Goal: Task Accomplishment & Management: Manage account settings

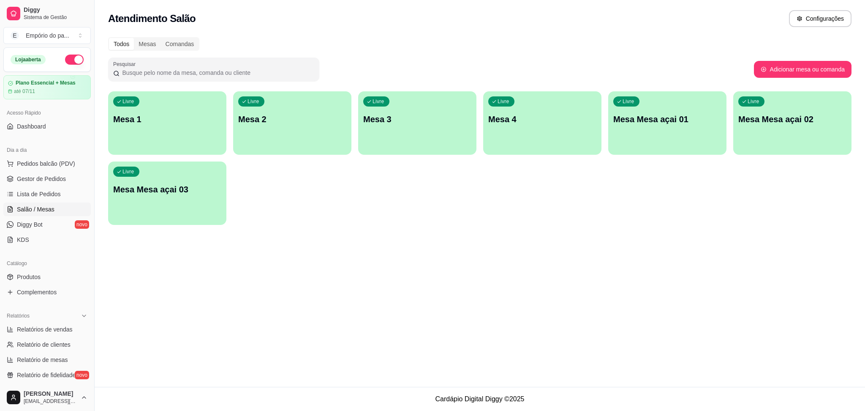
click at [406, 100] on div "Livre Mesa 3" at bounding box center [417, 117] width 118 height 53
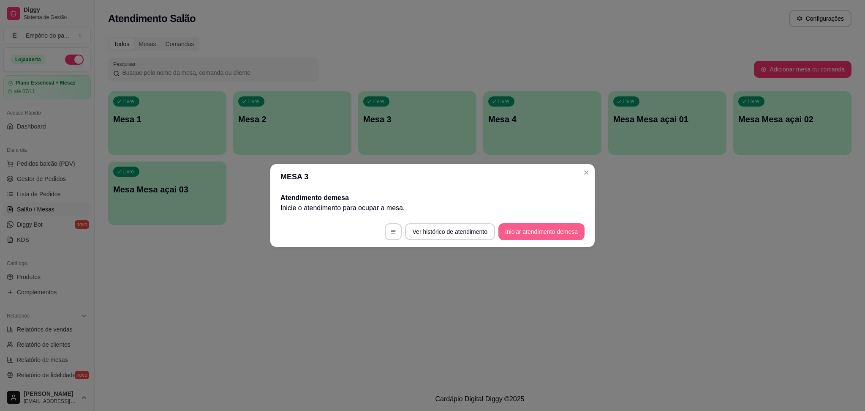
click at [519, 227] on button "Iniciar atendimento de mesa" at bounding box center [541, 231] width 86 height 17
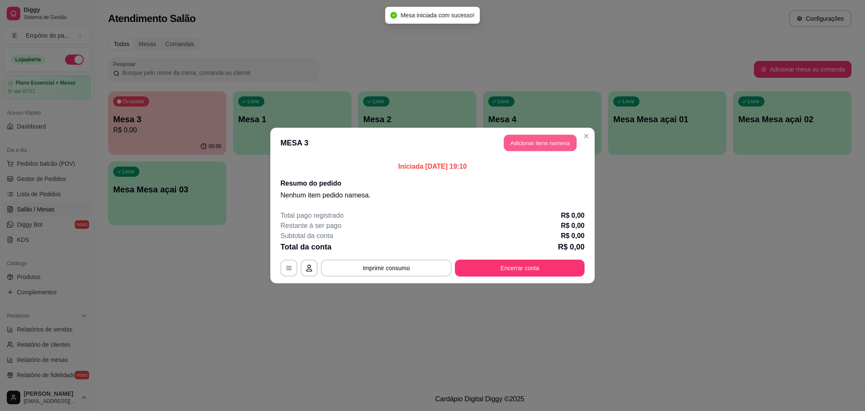
click at [528, 144] on button "Adicionar itens na mesa" at bounding box center [540, 143] width 73 height 16
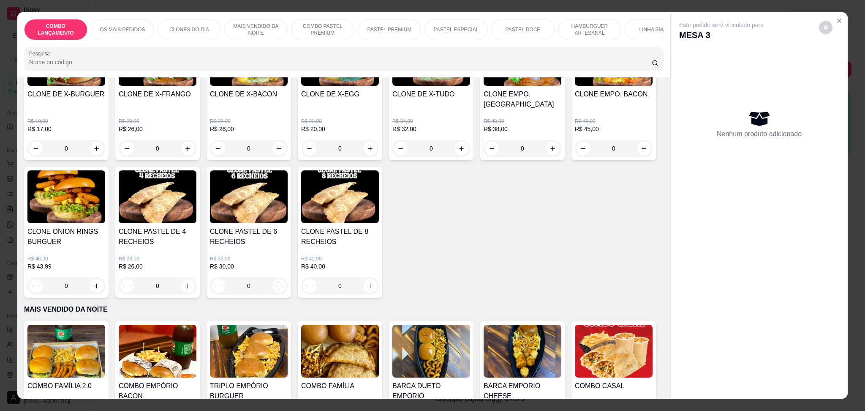
scroll to position [338, 0]
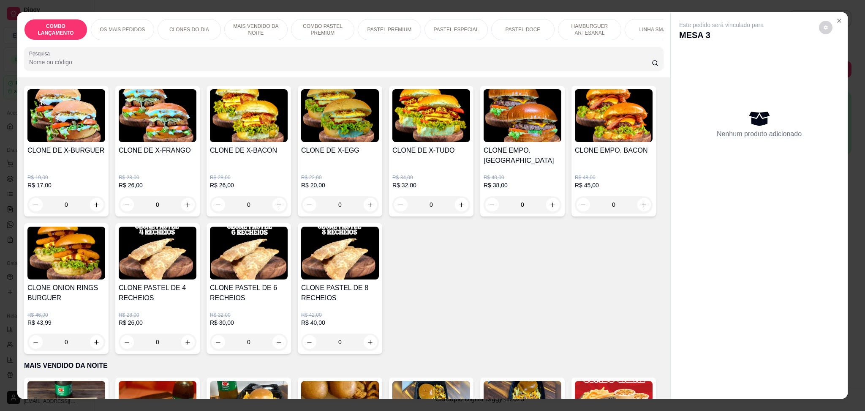
click at [278, 196] on div "0" at bounding box center [249, 204] width 78 height 17
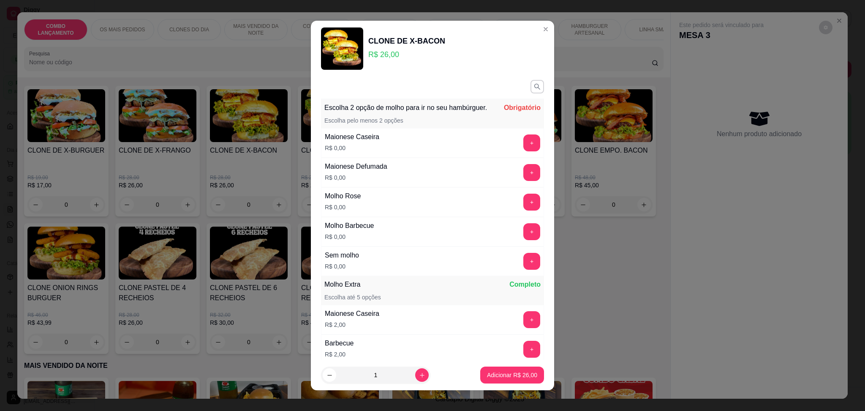
click at [520, 144] on div "+" at bounding box center [532, 142] width 24 height 17
click at [523, 150] on button "+" at bounding box center [531, 142] width 17 height 17
click at [523, 210] on button "+" at bounding box center [531, 201] width 17 height 17
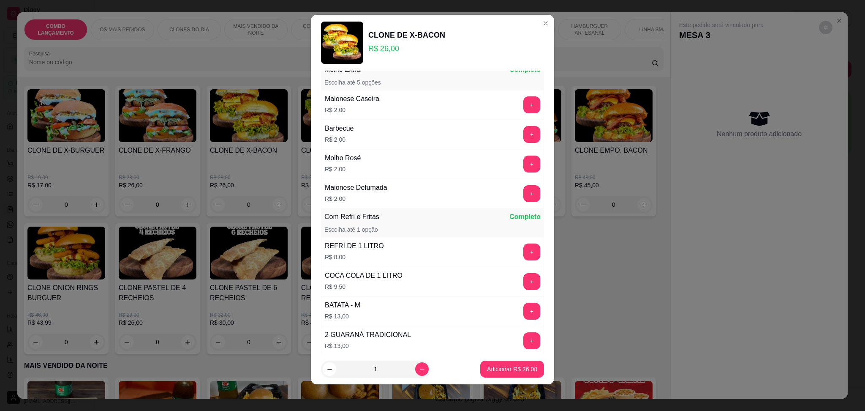
scroll to position [210, 0]
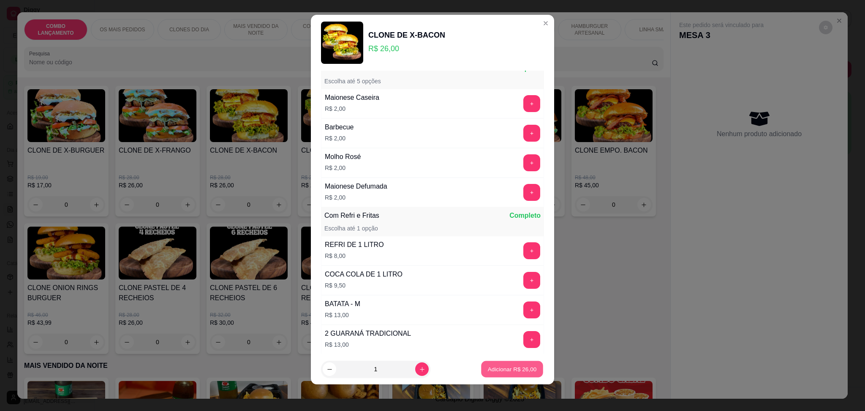
click at [501, 368] on p "Adicionar R$ 26,00" at bounding box center [512, 369] width 49 height 8
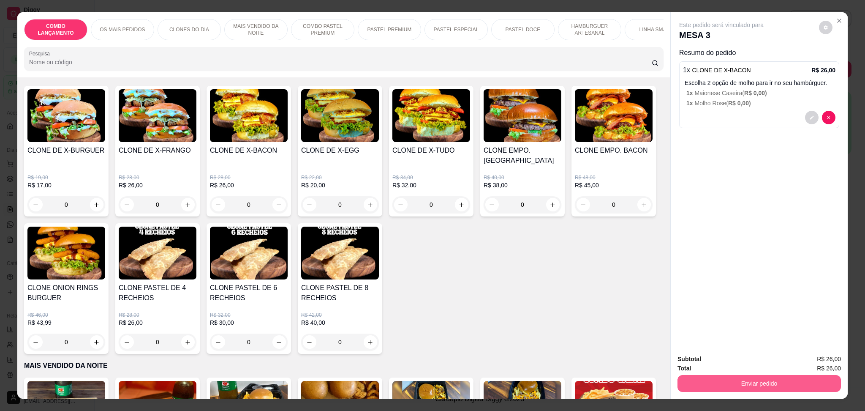
click at [717, 385] on button "Enviar pedido" at bounding box center [759, 383] width 163 height 17
click at [809, 364] on button "Enviar pedido" at bounding box center [818, 363] width 48 height 16
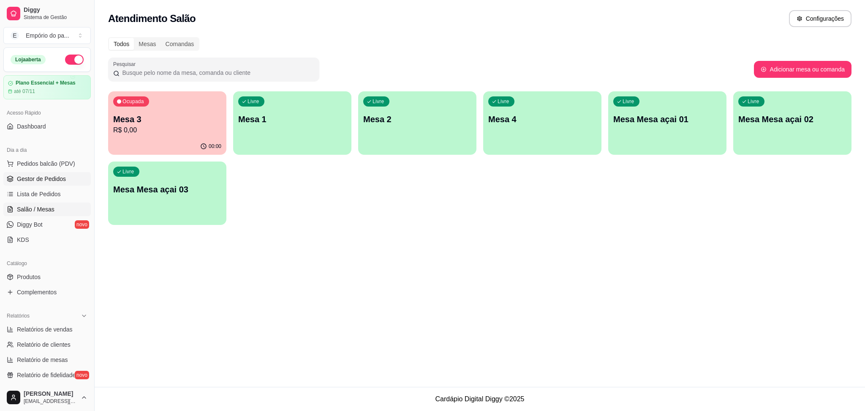
click at [33, 180] on span "Gestor de Pedidos" at bounding box center [41, 178] width 49 height 8
click at [186, 110] on div "Ocupada Mesa 3 R$ 26,00" at bounding box center [167, 114] width 118 height 47
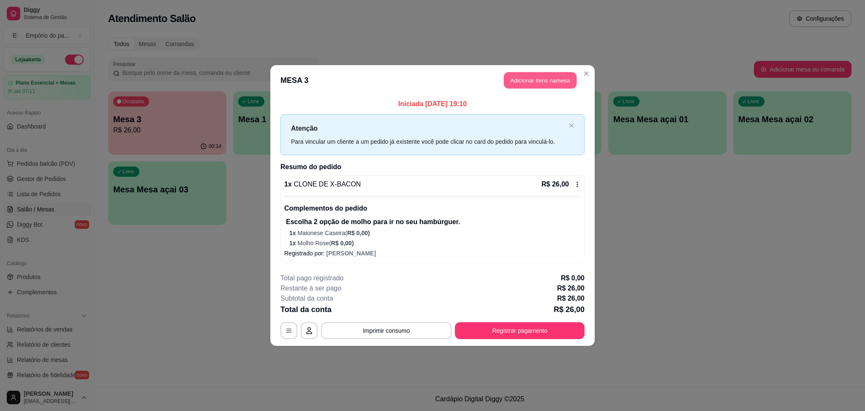
click at [518, 79] on button "Adicionar itens na mesa" at bounding box center [540, 80] width 73 height 16
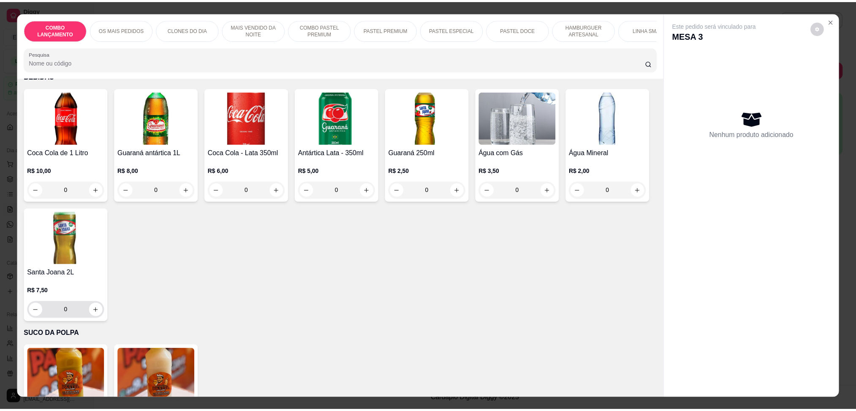
scroll to position [2822, 0]
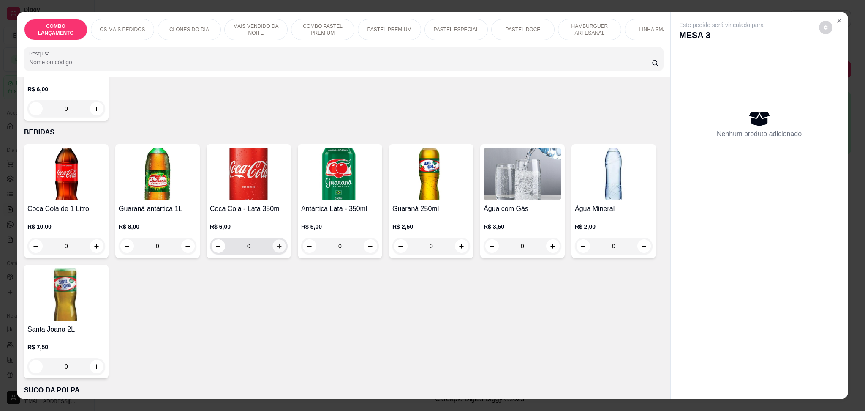
click at [276, 243] on icon "increase-product-quantity" at bounding box center [279, 246] width 6 height 6
type input "1"
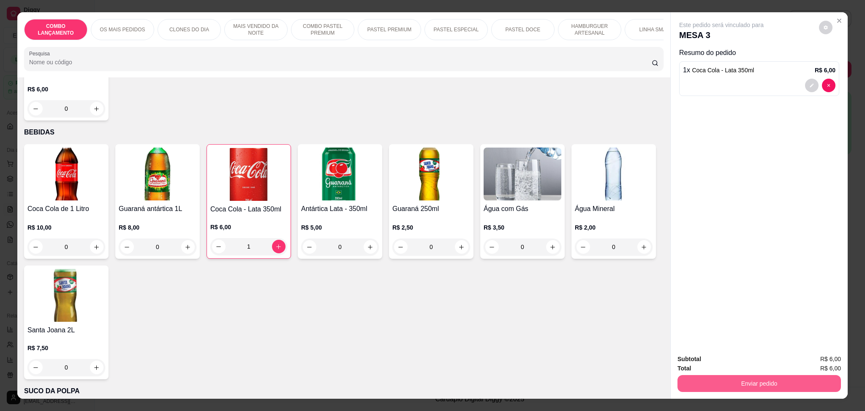
click at [760, 378] on button "Enviar pedido" at bounding box center [759, 383] width 163 height 17
click at [819, 359] on button "Enviar pedido" at bounding box center [818, 363] width 48 height 16
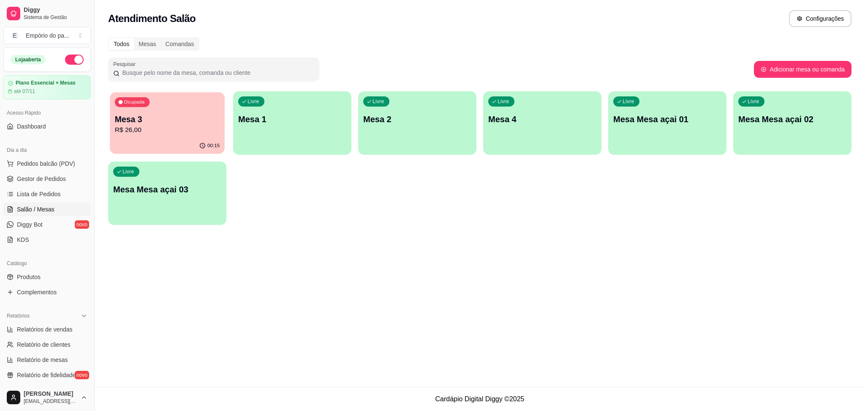
click at [187, 129] on p "R$ 26,00" at bounding box center [167, 130] width 105 height 10
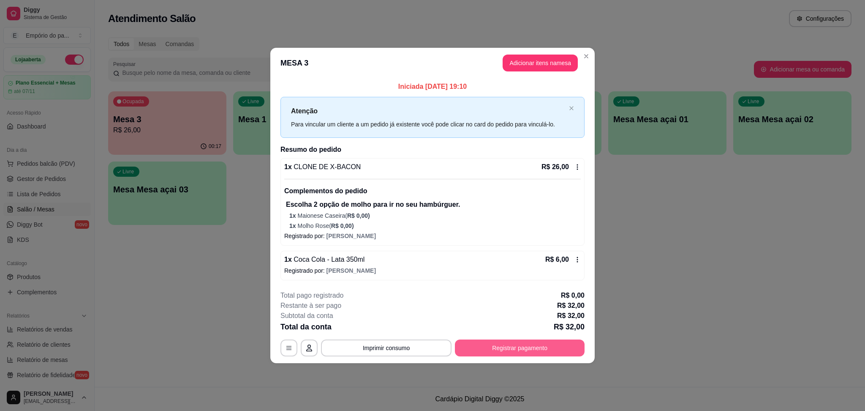
click at [516, 348] on button "Registrar pagamento" at bounding box center [520, 347] width 130 height 17
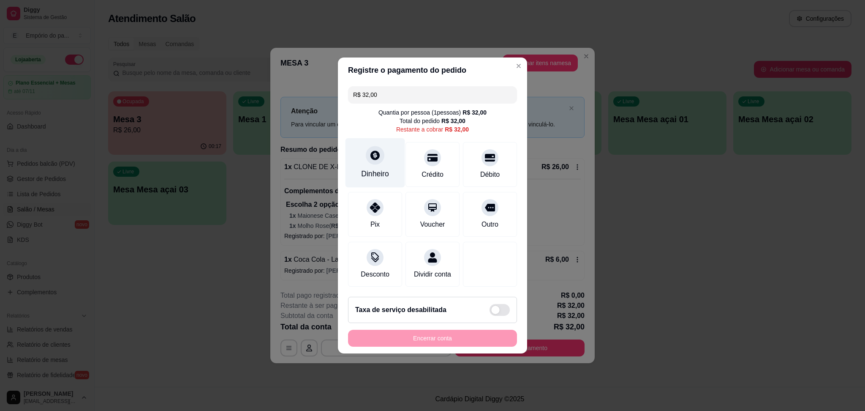
click at [387, 158] on div "Dinheiro" at bounding box center [376, 162] width 60 height 49
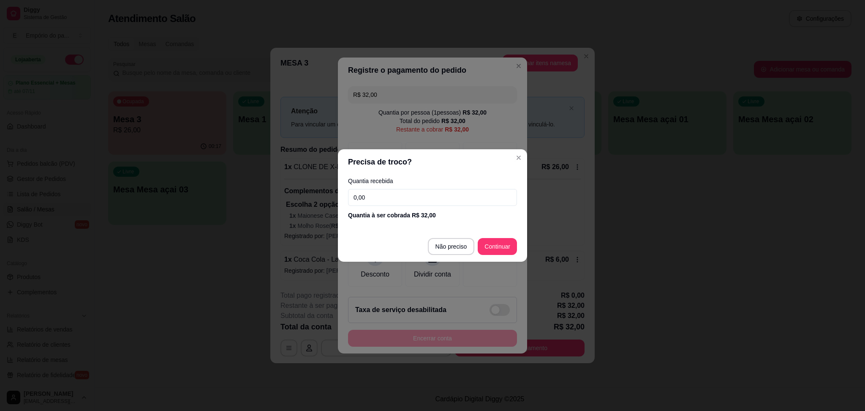
click at [403, 202] on input "0,00" at bounding box center [432, 197] width 169 height 17
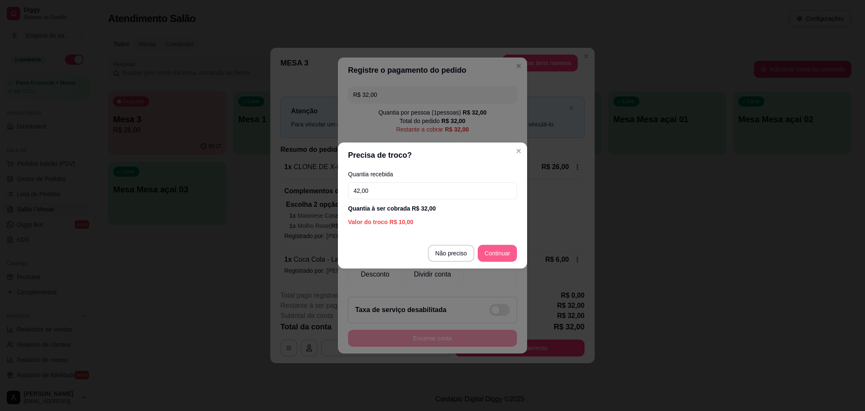
type input "42,00"
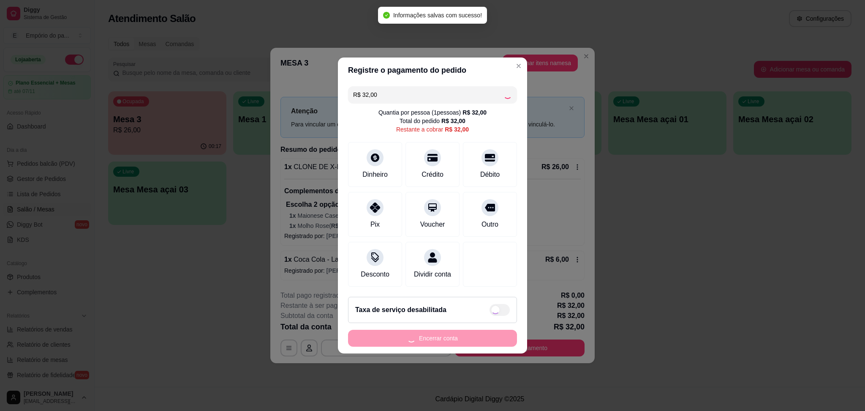
type input "R$ 0,00"
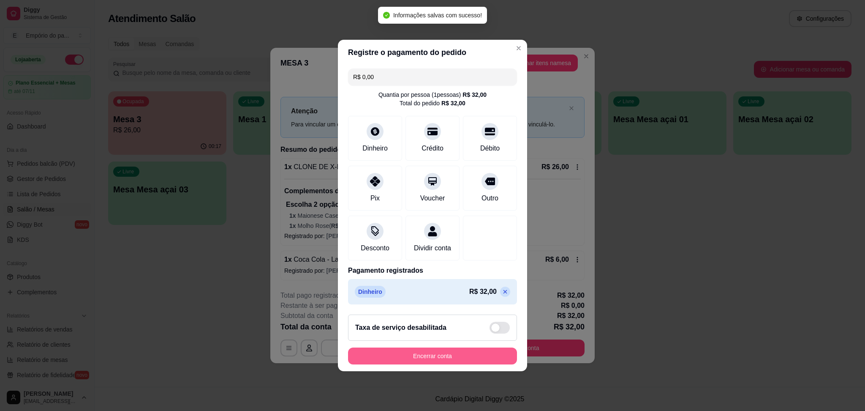
click at [479, 360] on button "Encerrar conta" at bounding box center [432, 355] width 169 height 17
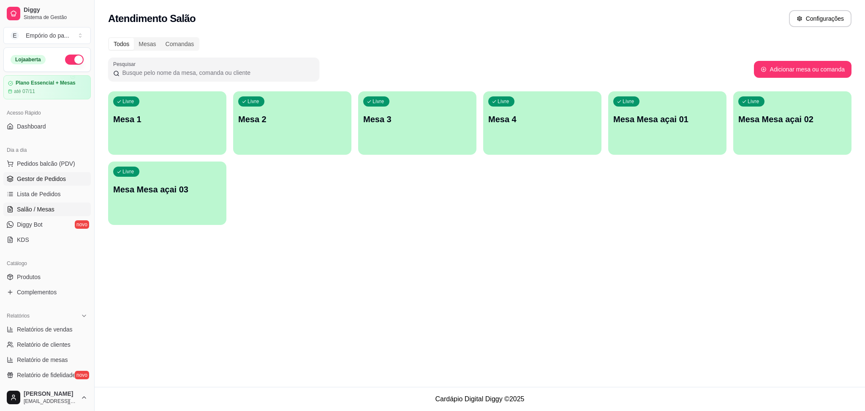
click at [30, 177] on span "Gestor de Pedidos" at bounding box center [41, 178] width 49 height 8
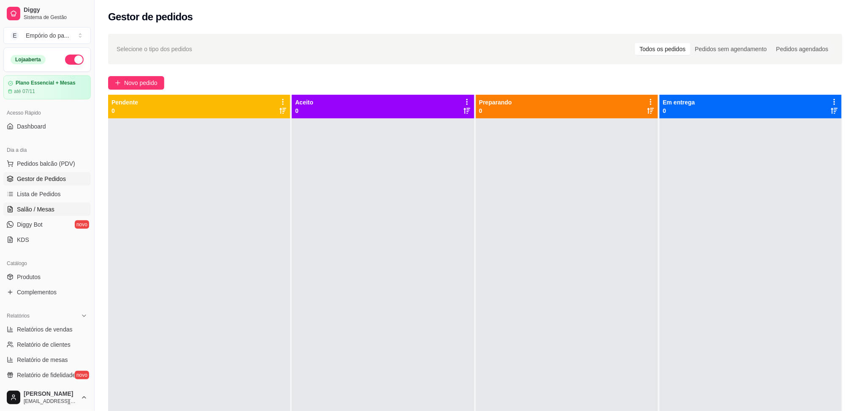
click at [34, 210] on span "Salão / Mesas" at bounding box center [36, 209] width 38 height 8
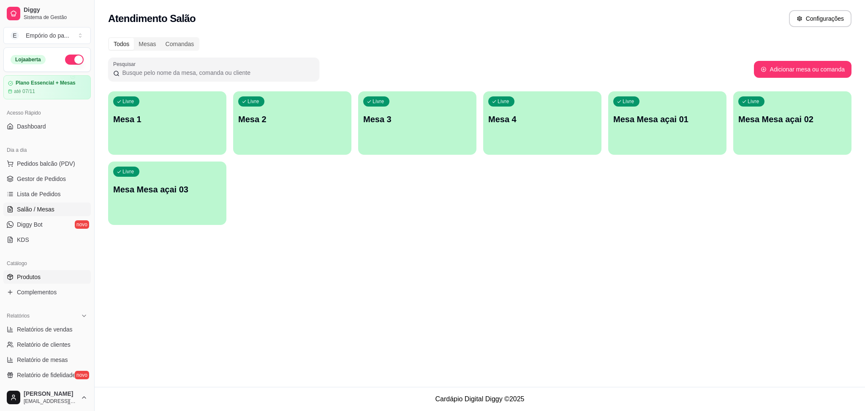
click at [32, 278] on span "Produtos" at bounding box center [29, 276] width 24 height 8
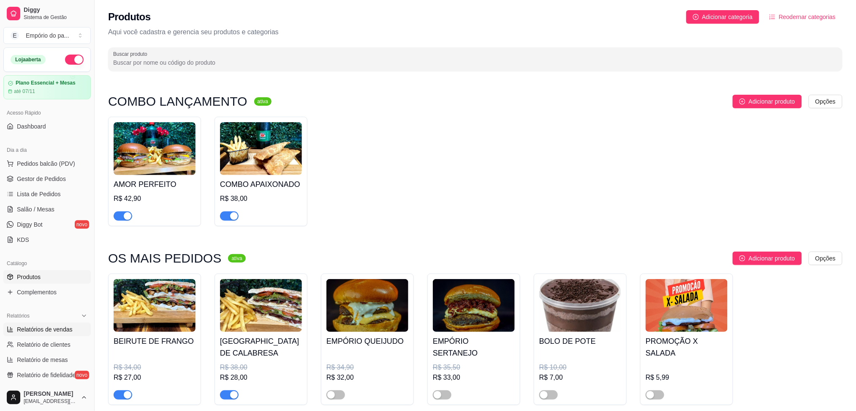
click at [35, 327] on span "Relatórios de vendas" at bounding box center [45, 329] width 56 height 8
select select "ALL"
select select "0"
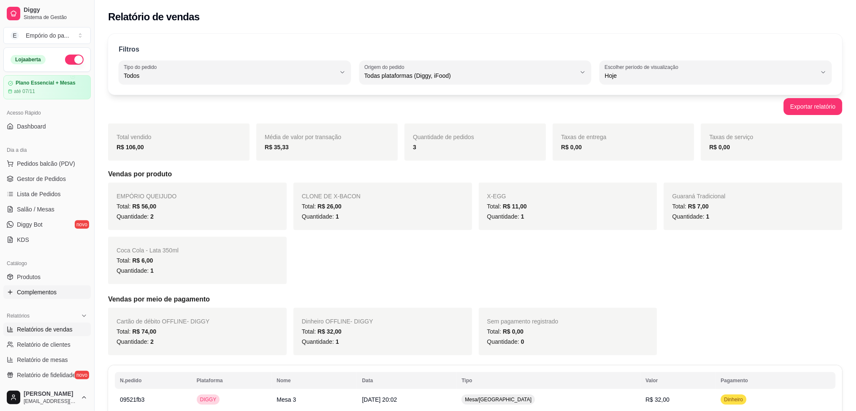
click at [40, 288] on span "Complementos" at bounding box center [37, 292] width 40 height 8
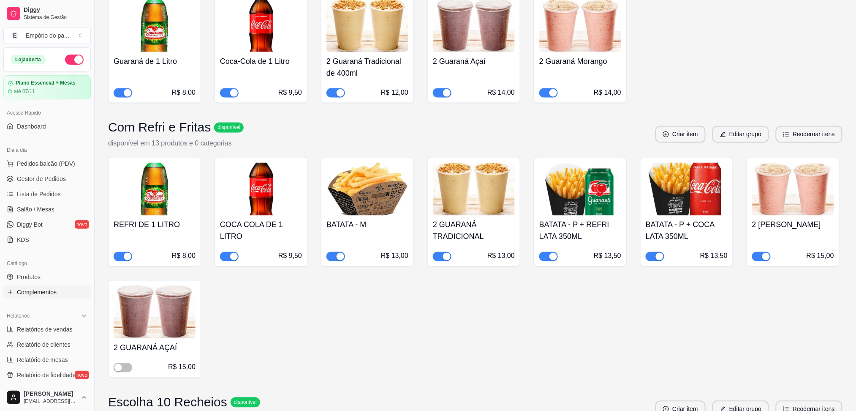
scroll to position [1633, 0]
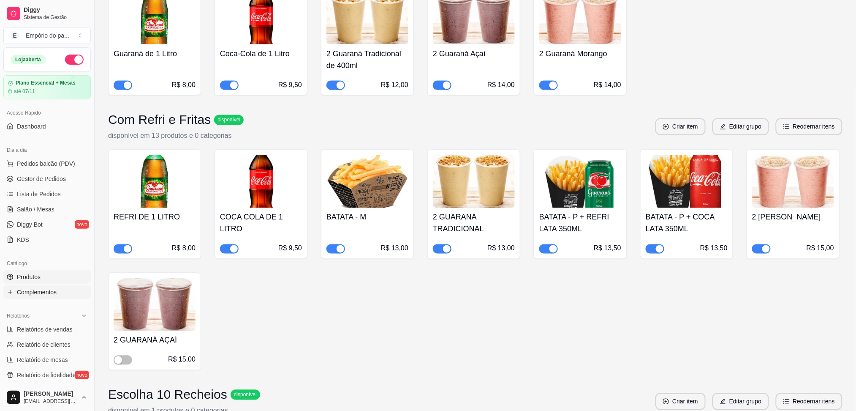
click at [17, 282] on link "Produtos" at bounding box center [46, 277] width 87 height 14
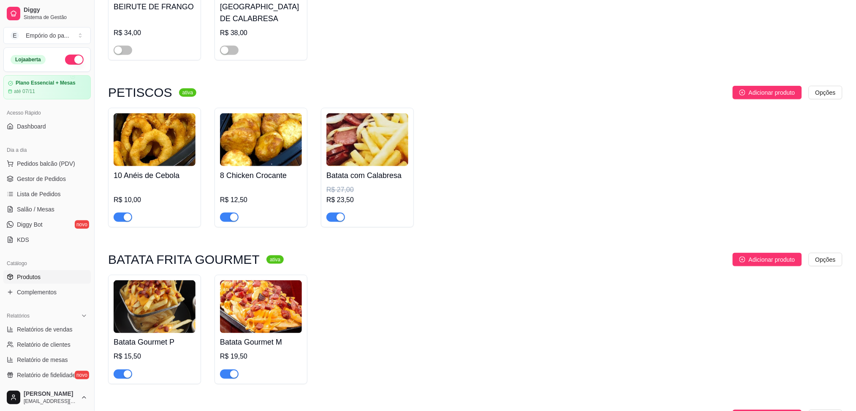
scroll to position [2591, 0]
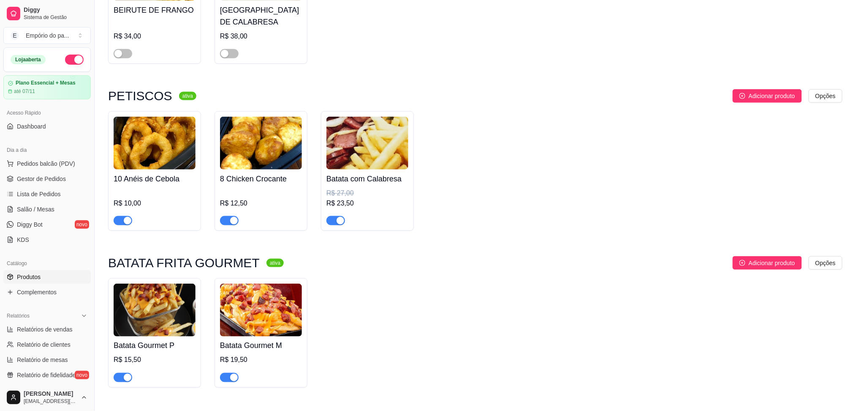
click at [238, 216] on span "button" at bounding box center [229, 220] width 19 height 9
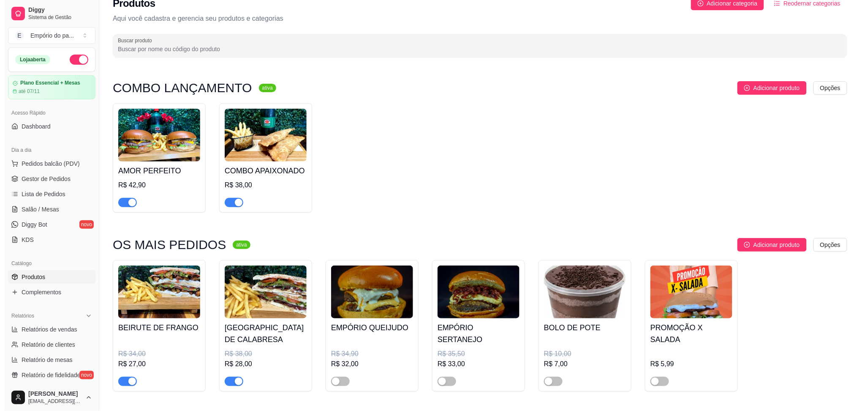
scroll to position [0, 0]
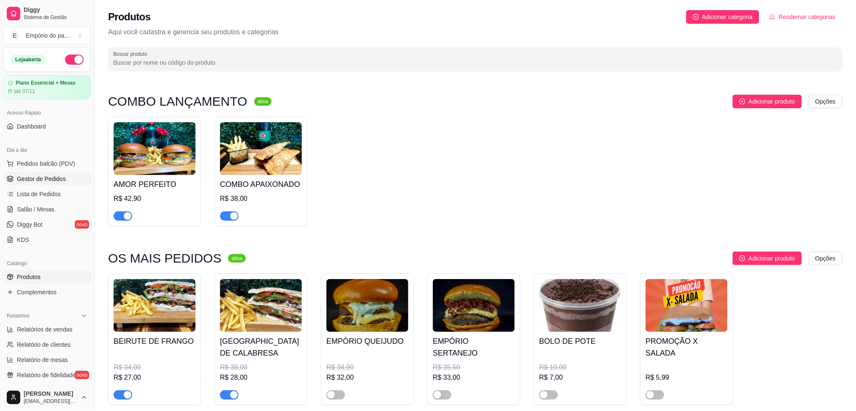
click at [44, 173] on link "Gestor de Pedidos" at bounding box center [46, 179] width 87 height 14
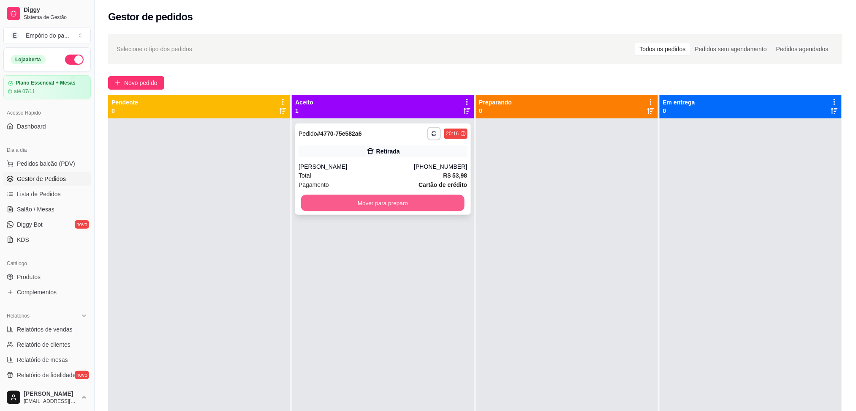
click at [363, 199] on button "Mover para preparo" at bounding box center [382, 203] width 163 height 16
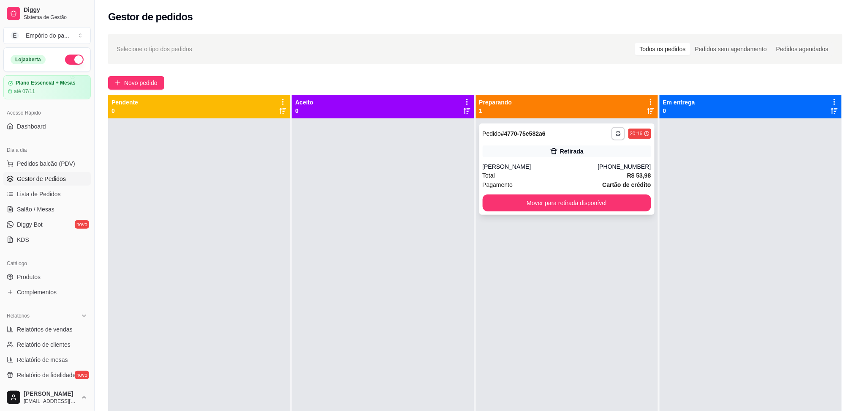
click at [583, 181] on div "Pagamento Cartão de crédito" at bounding box center [567, 184] width 169 height 9
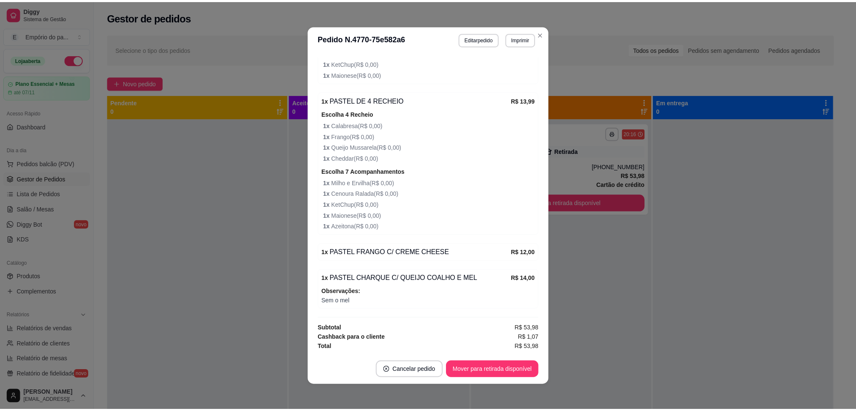
scroll to position [2, 0]
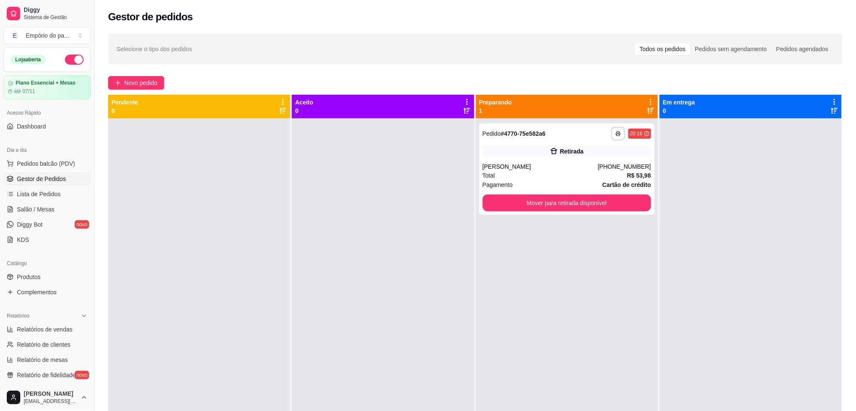
click at [419, 166] on div at bounding box center [383, 323] width 182 height 411
click at [616, 131] on icon "button" at bounding box center [618, 133] width 5 height 5
click at [591, 166] on button "IMPRESSORA" at bounding box center [590, 163] width 61 height 14
click at [550, 197] on button "Mover para retirada disponível" at bounding box center [566, 203] width 163 height 16
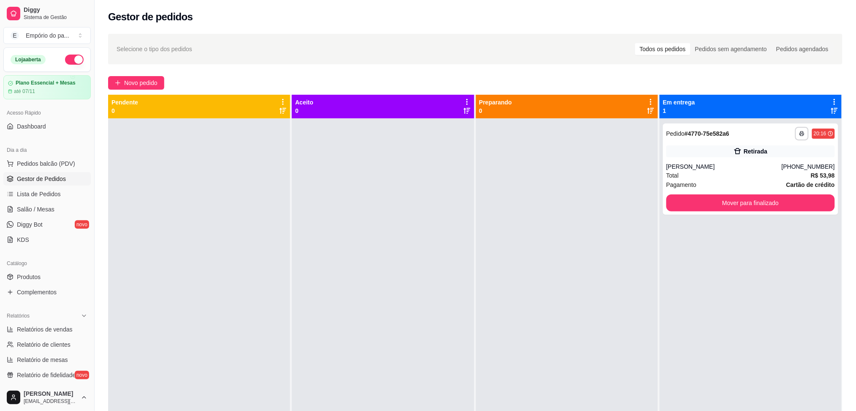
drag, startPoint x: 572, startPoint y: 196, endPoint x: 456, endPoint y: 281, distance: 144.1
click at [572, 196] on div at bounding box center [567, 323] width 182 height 411
click at [751, 197] on button "Mover para finalizado" at bounding box center [751, 202] width 169 height 17
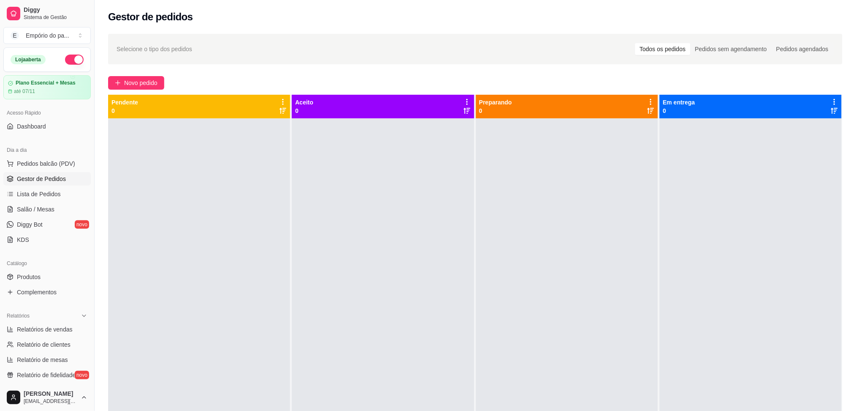
scroll to position [24, 0]
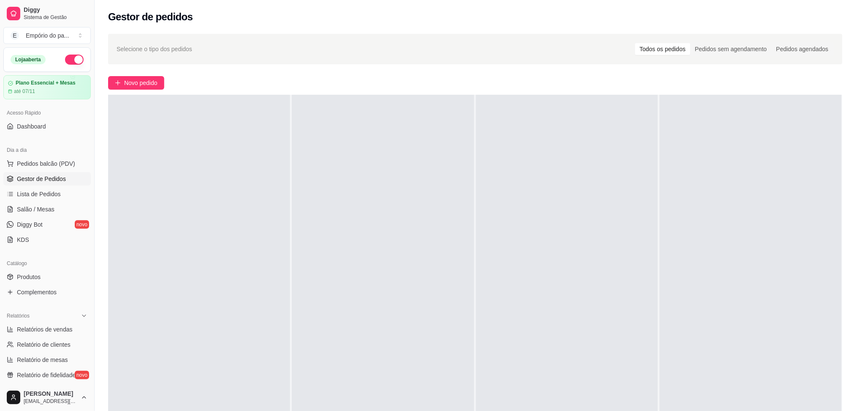
click at [660, 174] on div at bounding box center [751, 300] width 182 height 411
click at [139, 84] on span "Novo pedido" at bounding box center [140, 82] width 33 height 9
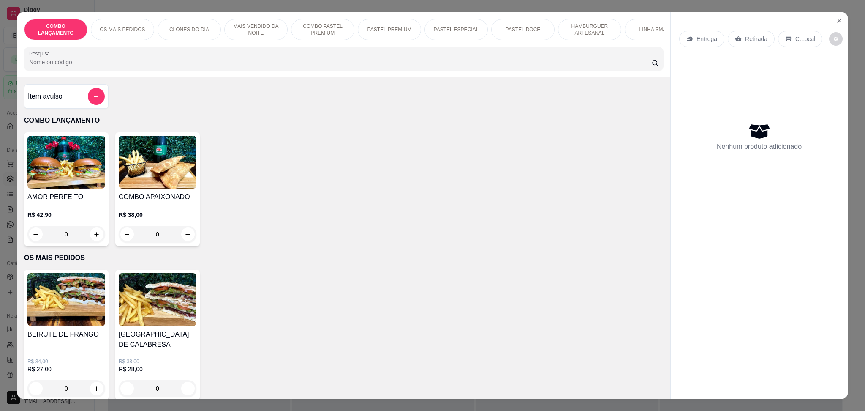
click at [836, 17] on icon "Close" at bounding box center [839, 20] width 7 height 7
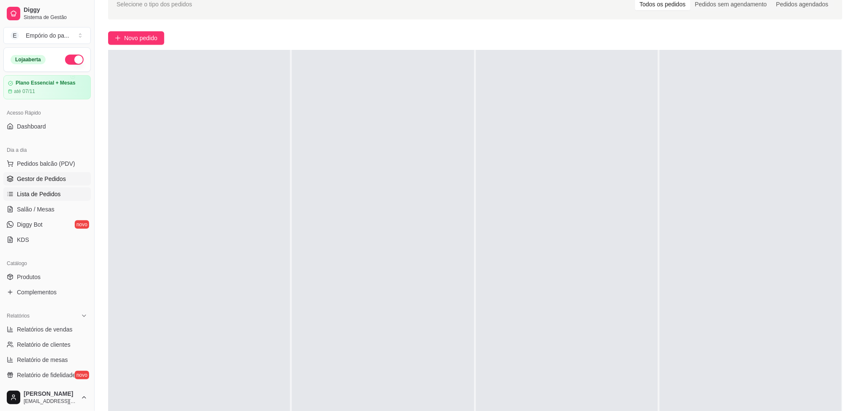
scroll to position [16, 0]
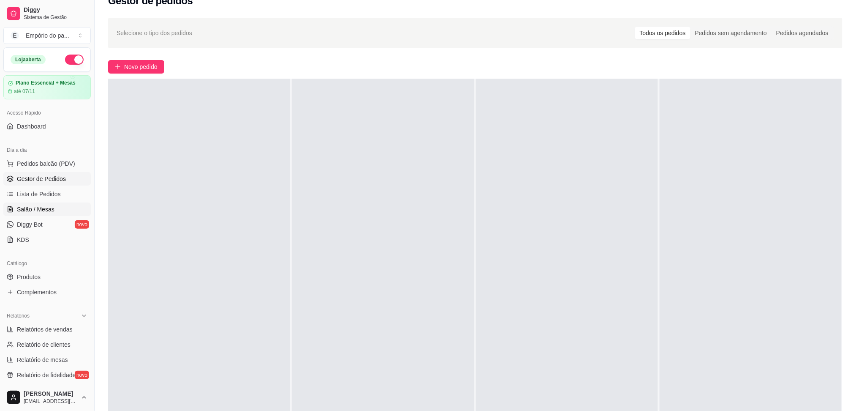
click at [46, 208] on span "Salão / Mesas" at bounding box center [36, 209] width 38 height 8
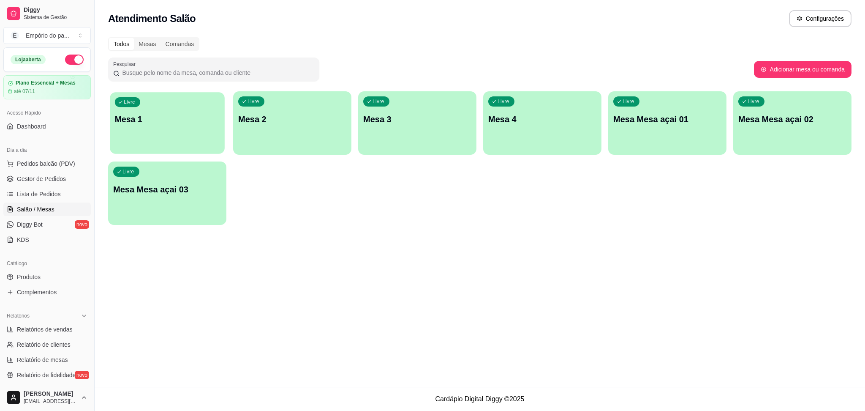
click at [172, 122] on p "Mesa 1" at bounding box center [167, 119] width 105 height 11
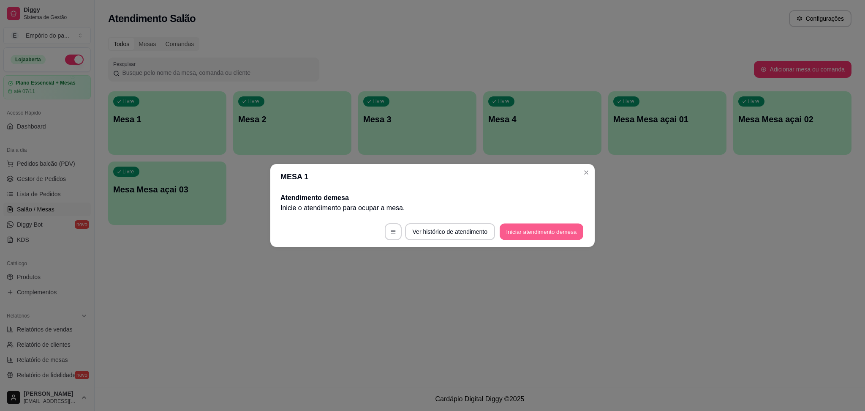
click at [536, 231] on button "Iniciar atendimento de mesa" at bounding box center [542, 231] width 84 height 16
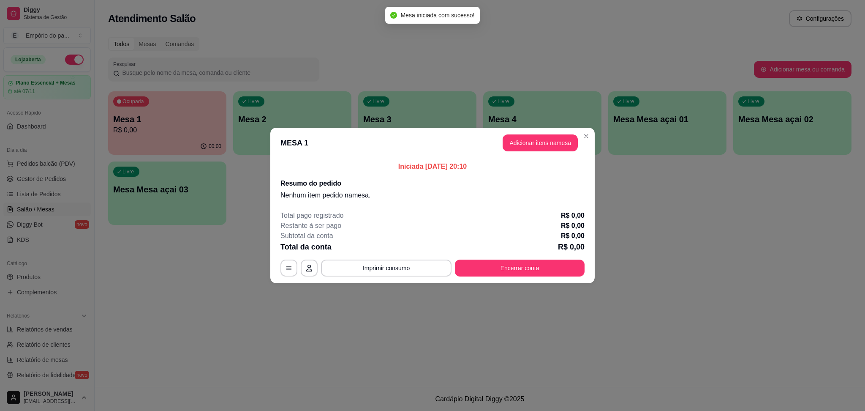
click at [531, 145] on button "Adicionar itens na mesa" at bounding box center [540, 142] width 75 height 17
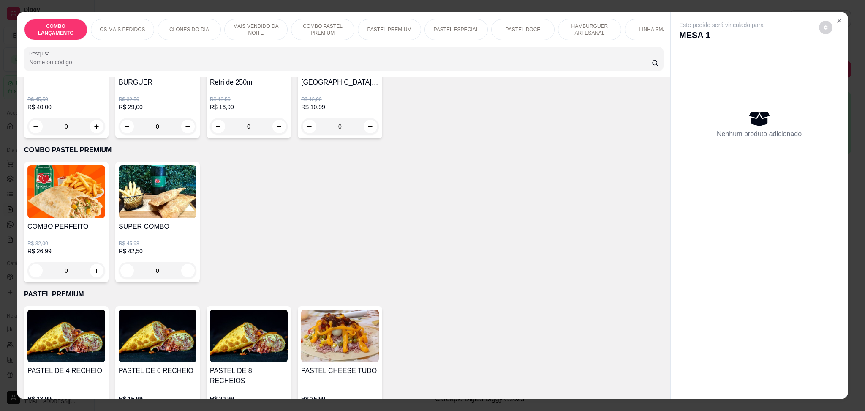
scroll to position [957, 0]
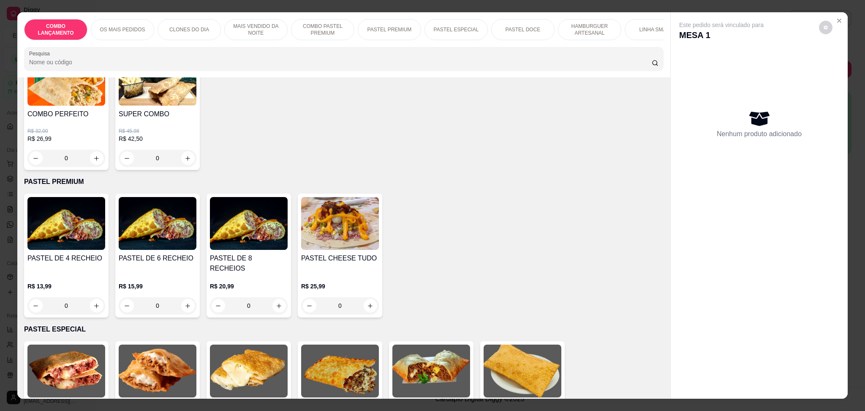
click at [185, 297] on div "0" at bounding box center [158, 305] width 78 height 17
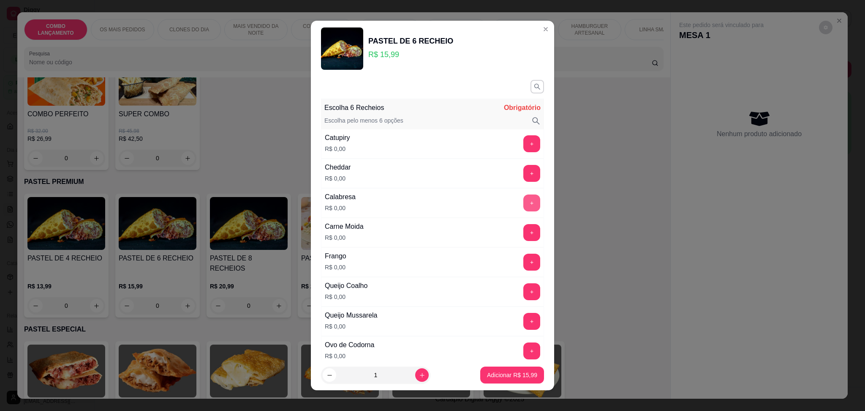
click at [523, 205] on button "+" at bounding box center [531, 202] width 17 height 17
click at [523, 263] on button "+" at bounding box center [531, 261] width 17 height 17
click at [523, 315] on button "+" at bounding box center [531, 321] width 17 height 17
click at [523, 255] on button "+" at bounding box center [531, 261] width 17 height 17
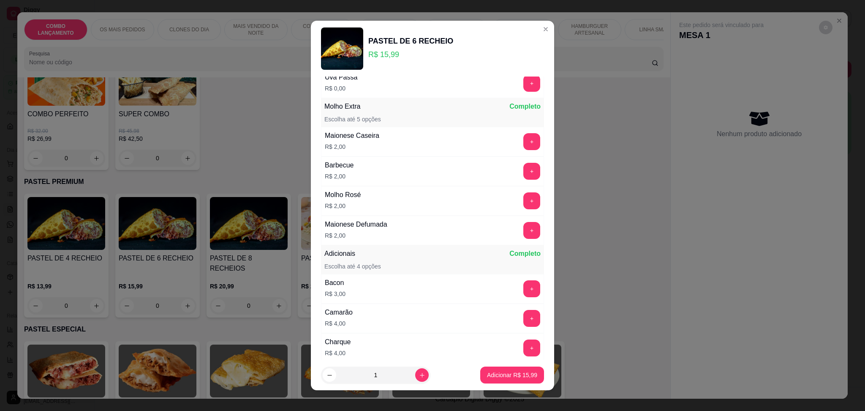
scroll to position [918, 0]
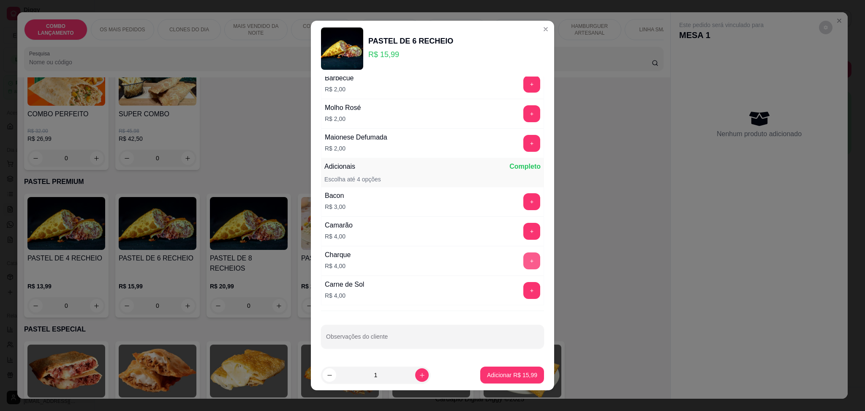
click at [523, 264] on button "+" at bounding box center [531, 260] width 17 height 17
click at [486, 258] on button "-" at bounding box center [494, 260] width 17 height 17
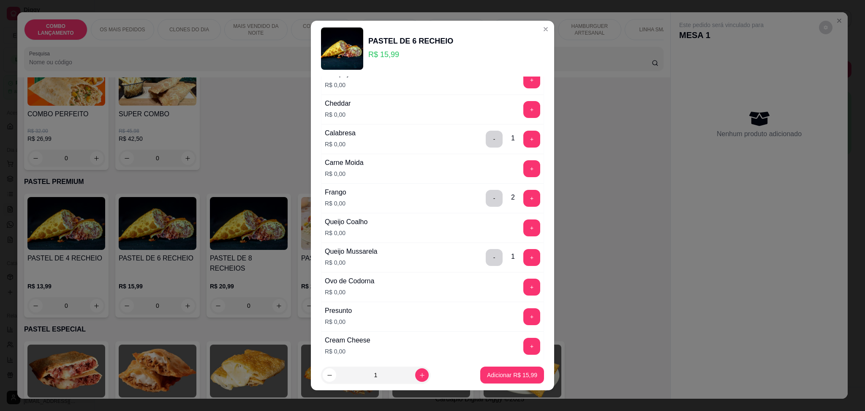
scroll to position [16, 0]
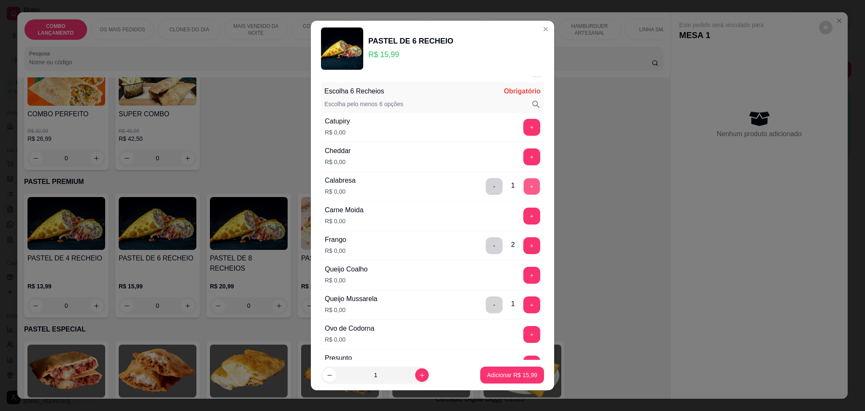
click at [524, 185] on button "+" at bounding box center [532, 186] width 16 height 16
click at [523, 122] on button "+" at bounding box center [531, 127] width 17 height 17
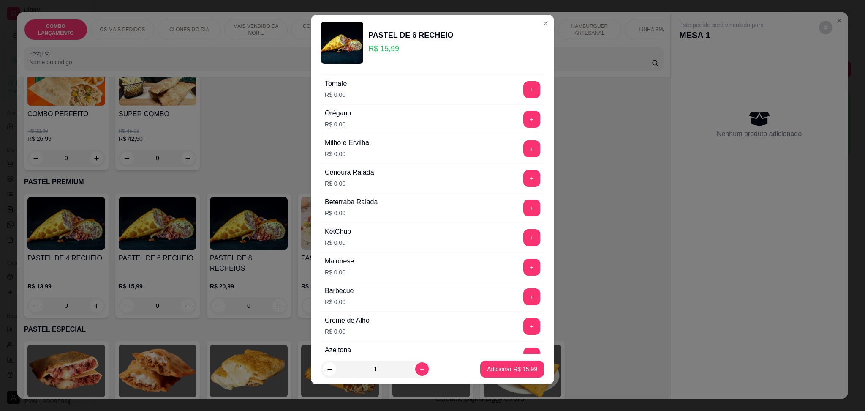
scroll to position [347, 0]
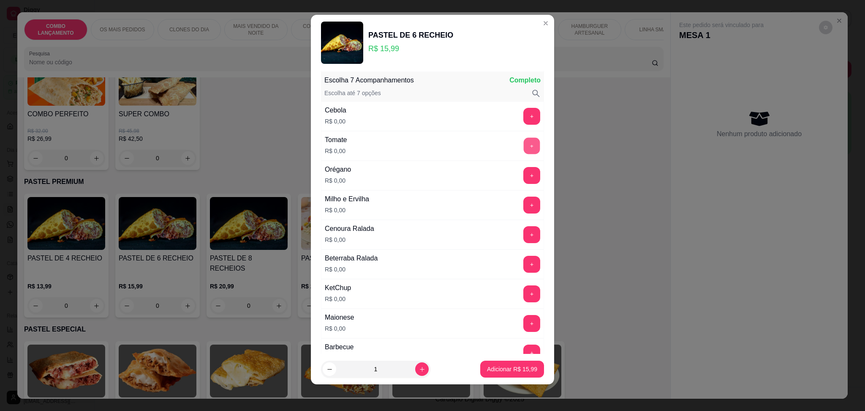
click at [524, 144] on button "+" at bounding box center [532, 145] width 16 height 16
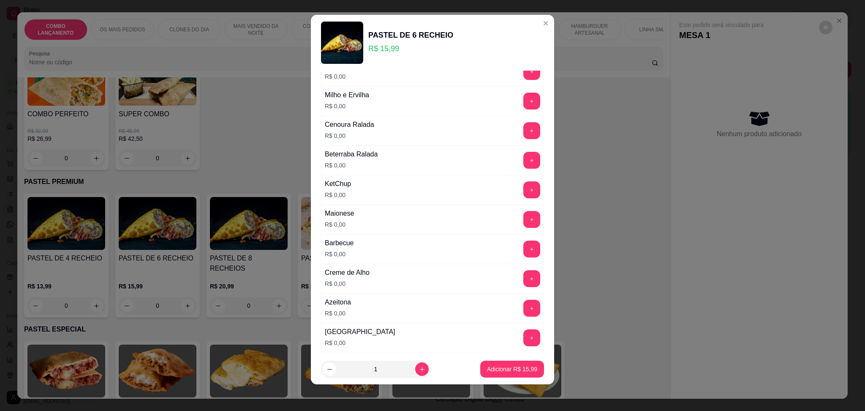
scroll to position [403, 0]
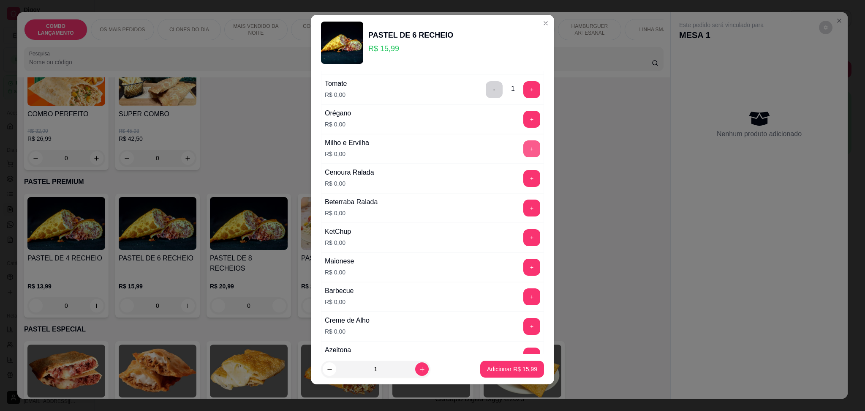
click at [523, 151] on button "+" at bounding box center [531, 148] width 17 height 17
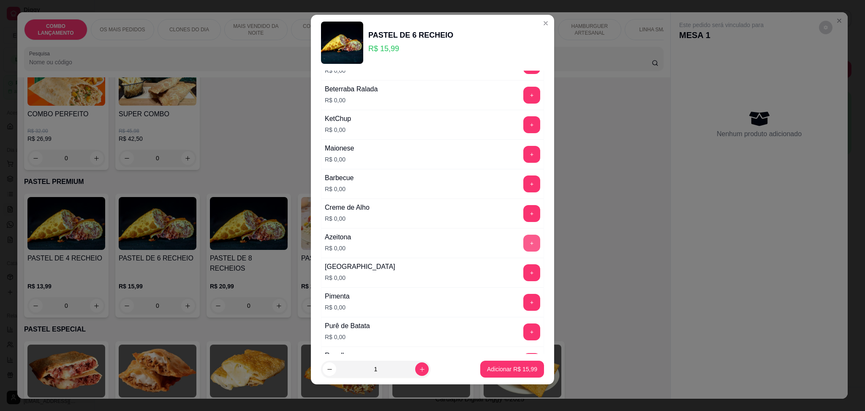
click at [523, 245] on button "+" at bounding box center [531, 242] width 17 height 17
click at [486, 242] on button "-" at bounding box center [494, 242] width 17 height 17
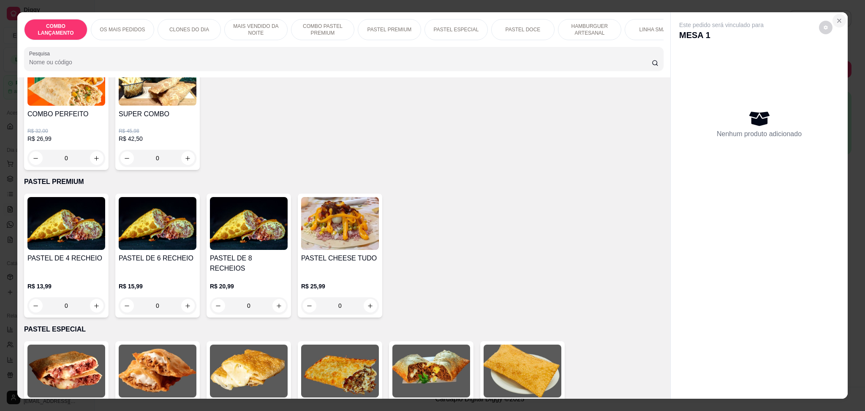
click at [836, 19] on icon "Close" at bounding box center [839, 20] width 7 height 7
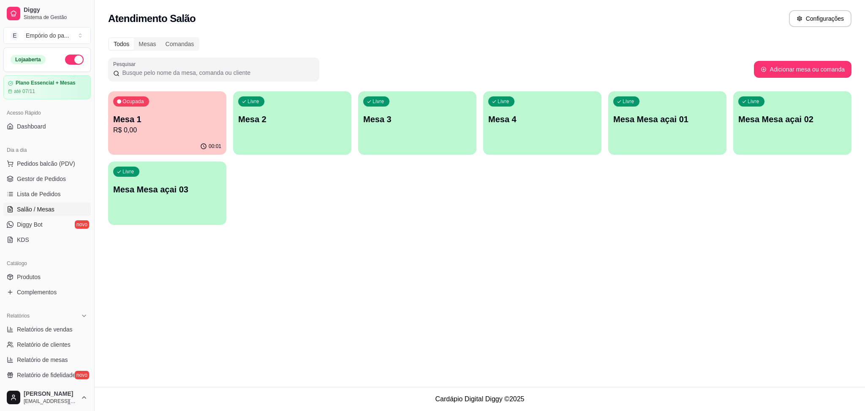
click at [161, 117] on p "Mesa 1" at bounding box center [167, 119] width 108 height 12
click at [34, 170] on button "Pedidos balcão (PDV)" at bounding box center [46, 164] width 87 height 14
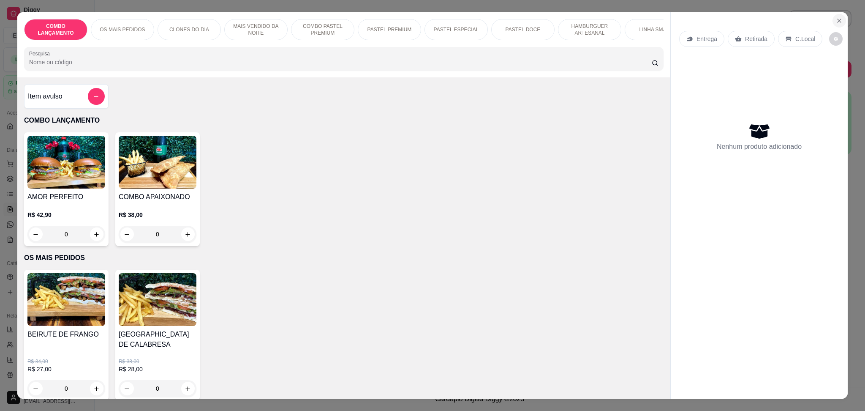
click at [836, 24] on icon "Close" at bounding box center [839, 20] width 7 height 7
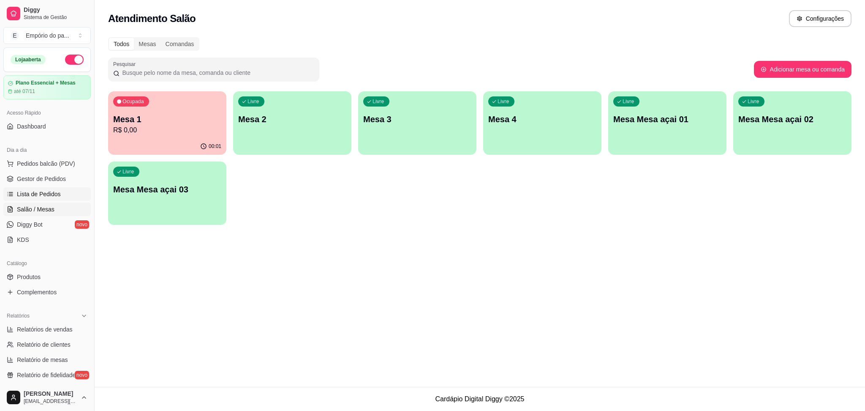
click at [35, 198] on span "Lista de Pedidos" at bounding box center [39, 194] width 44 height 8
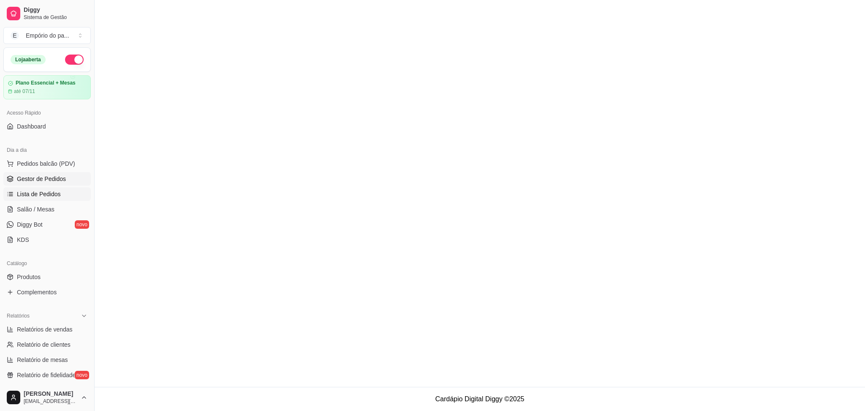
click at [57, 179] on span "Gestor de Pedidos" at bounding box center [41, 178] width 49 height 8
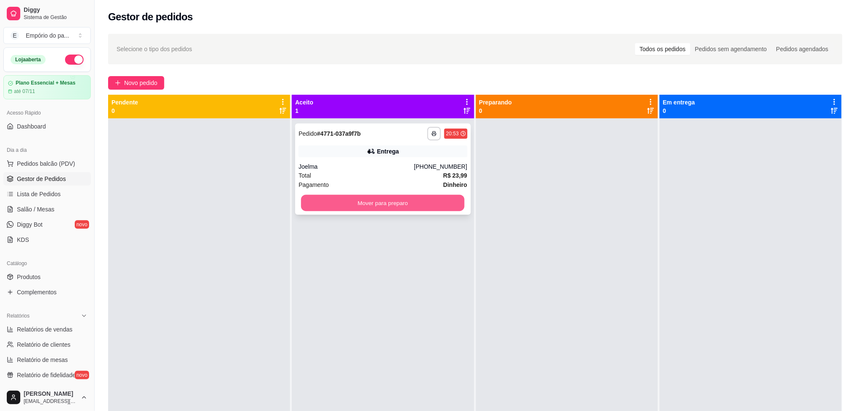
click at [421, 209] on button "Mover para preparo" at bounding box center [382, 203] width 163 height 16
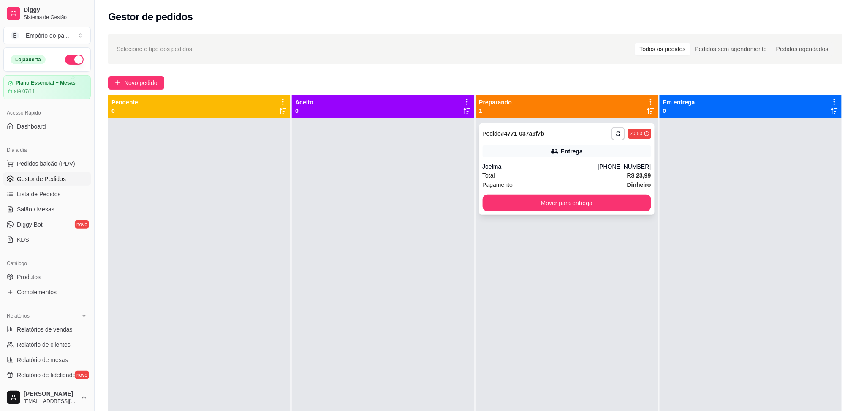
click at [553, 168] on div "Joelma" at bounding box center [540, 166] width 115 height 8
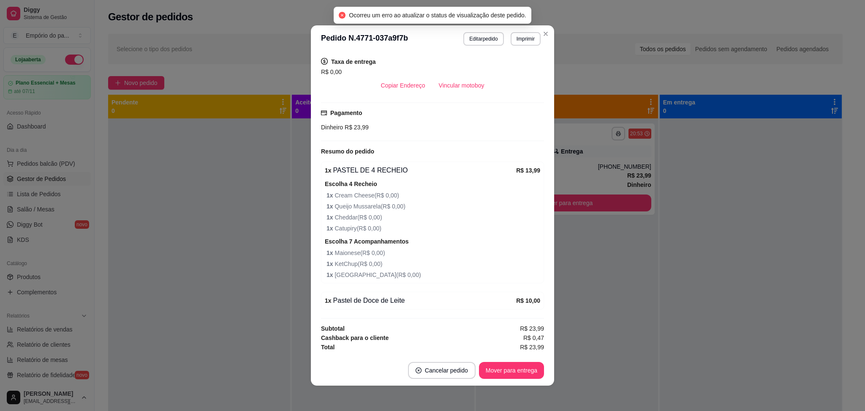
scroll to position [2, 0]
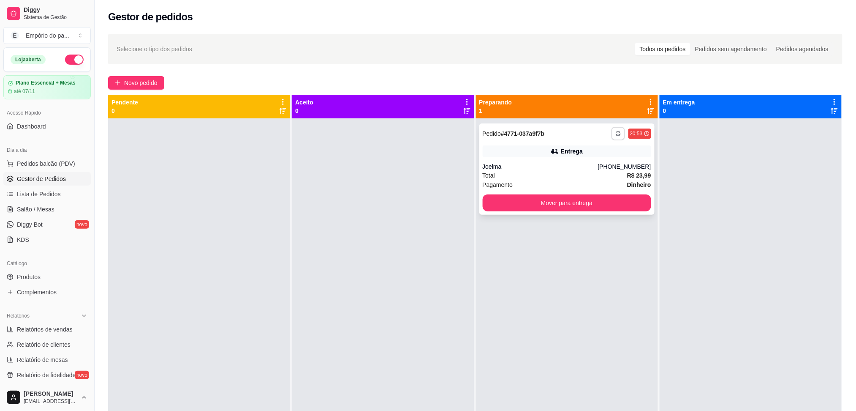
click at [614, 136] on button "button" at bounding box center [619, 134] width 14 height 14
click at [590, 168] on button "IMPRESSORA" at bounding box center [590, 163] width 61 height 14
drag, startPoint x: 41, startPoint y: 229, endPoint x: 51, endPoint y: 232, distance: 10.7
click at [41, 229] on span "Diggy Bot" at bounding box center [30, 224] width 26 height 8
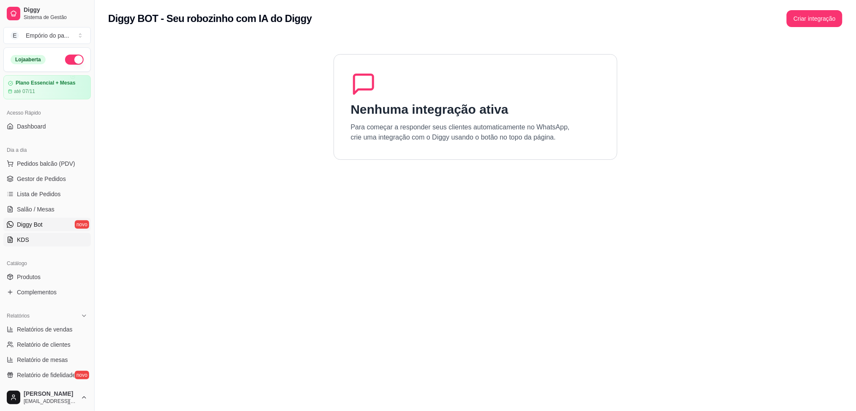
click at [17, 238] on span "KDS" at bounding box center [23, 239] width 12 height 8
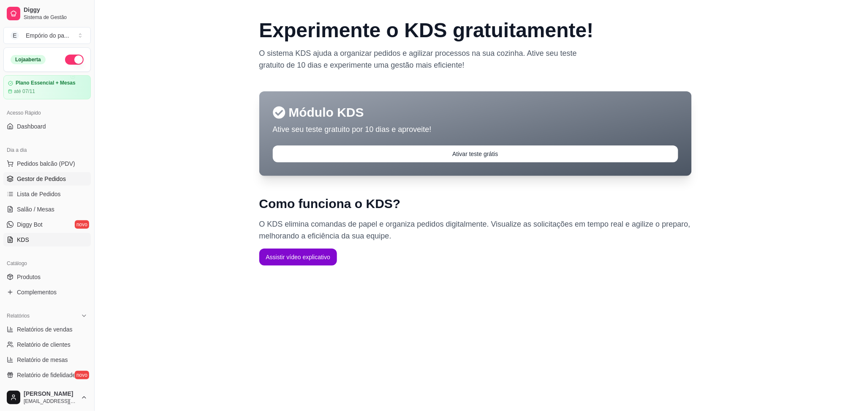
click at [39, 181] on span "Gestor de Pedidos" at bounding box center [41, 178] width 49 height 8
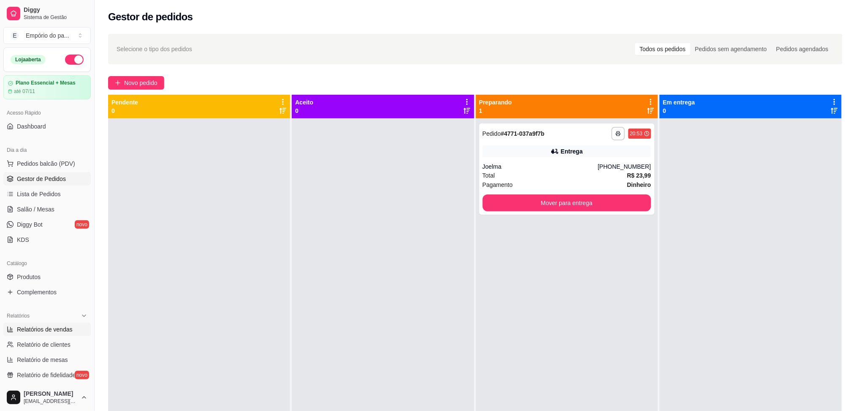
click at [48, 326] on span "Relatórios de vendas" at bounding box center [45, 329] width 56 height 8
select select "ALL"
select select "0"
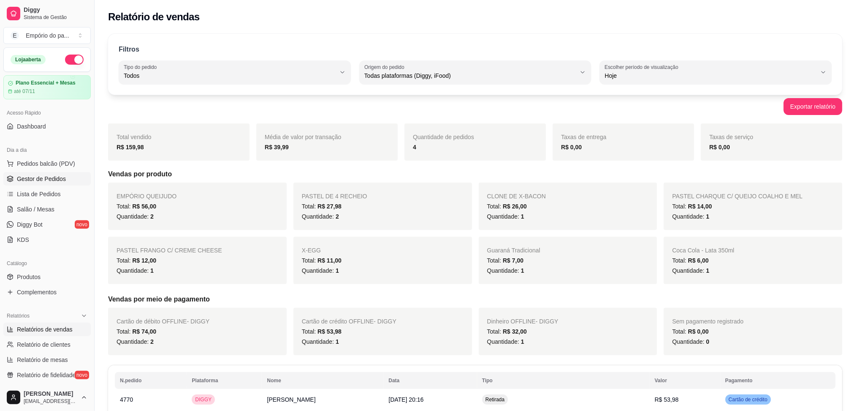
click at [38, 181] on span "Gestor de Pedidos" at bounding box center [41, 178] width 49 height 8
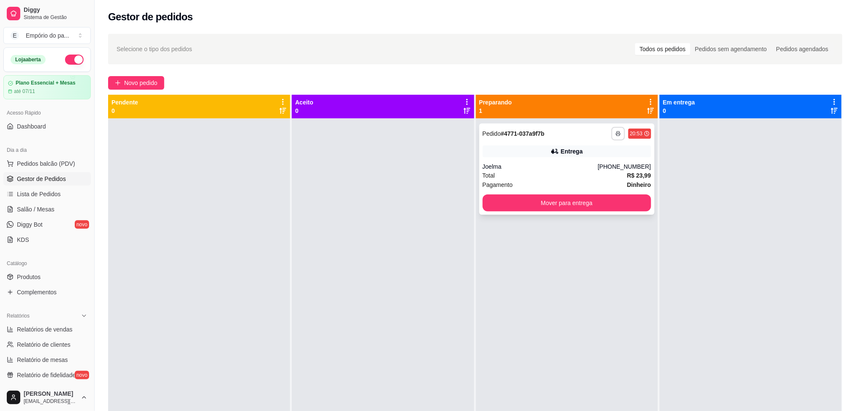
click at [616, 130] on button "button" at bounding box center [619, 134] width 14 height 14
click at [578, 165] on button "IMPRESSORA" at bounding box center [590, 163] width 61 height 14
click at [616, 133] on icon "button" at bounding box center [618, 133] width 5 height 5
click at [597, 165] on button "IMPRESSORA" at bounding box center [590, 163] width 61 height 14
click at [618, 171] on div "Total R$ 23,99" at bounding box center [567, 175] width 169 height 9
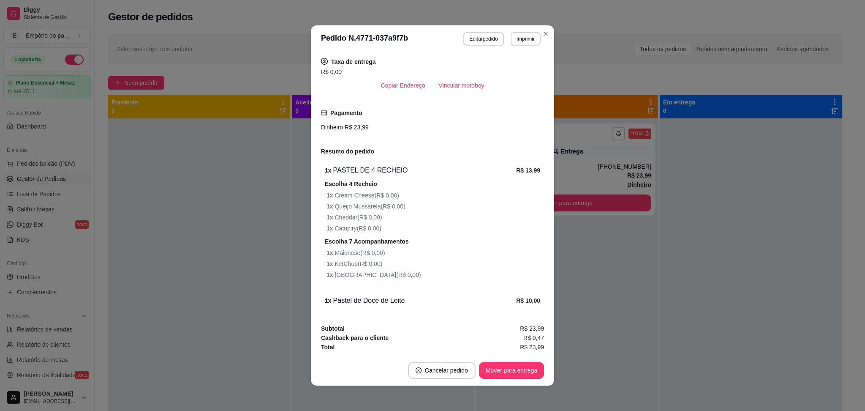
scroll to position [2, 0]
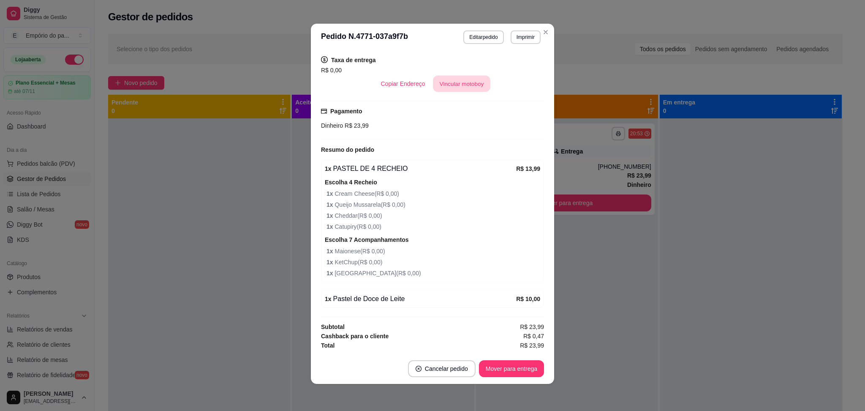
click at [448, 83] on button "Vincular motoboy" at bounding box center [461, 84] width 57 height 16
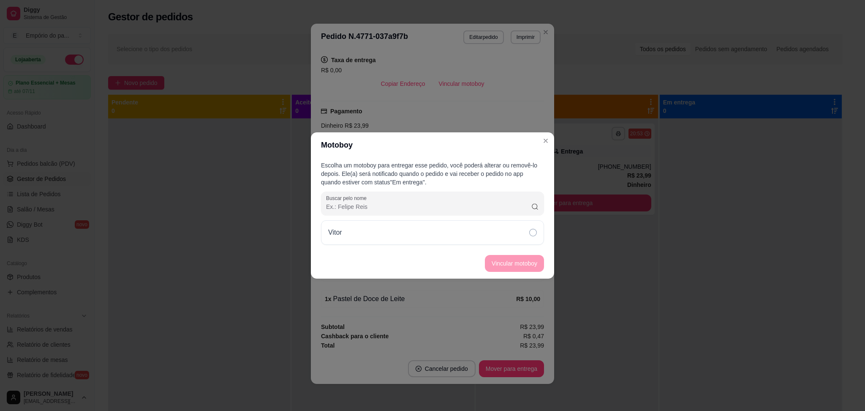
click at [400, 245] on div "Escolha um motoboy para entregar esse pedido, você poderá alterar ou removê-lo …" at bounding box center [432, 203] width 243 height 90
click at [518, 265] on footer "Vincular motoboy" at bounding box center [432, 263] width 243 height 30
click at [500, 221] on div "Vitor" at bounding box center [432, 232] width 223 height 25
click at [521, 260] on button "Vincular motoboy" at bounding box center [514, 263] width 59 height 17
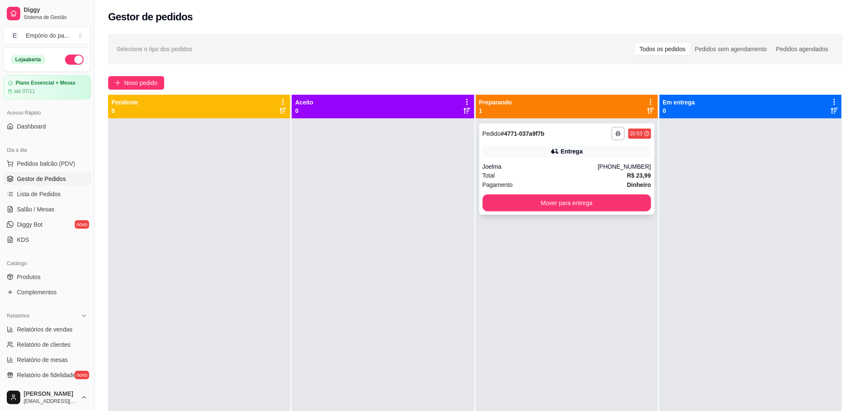
click at [572, 168] on div "Joelma" at bounding box center [540, 166] width 115 height 8
click at [570, 200] on button "Mover para entrega" at bounding box center [567, 202] width 169 height 17
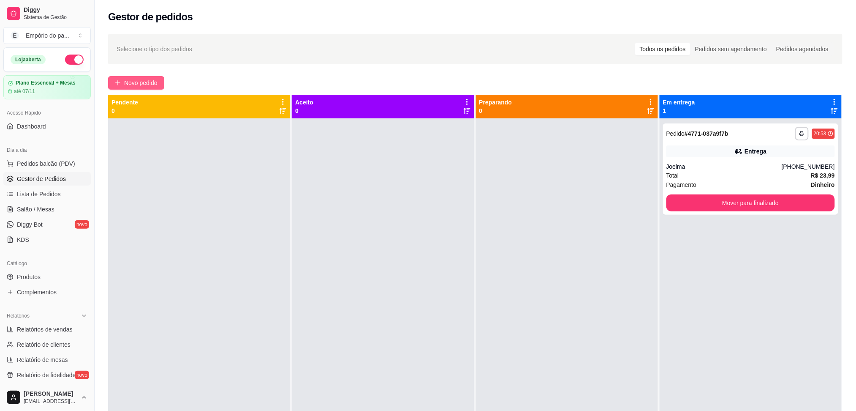
click at [128, 80] on span "Novo pedido" at bounding box center [140, 82] width 33 height 9
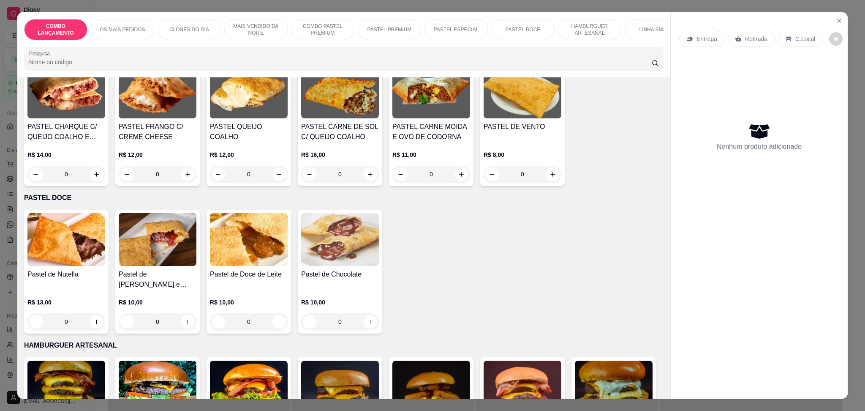
scroll to position [1239, 0]
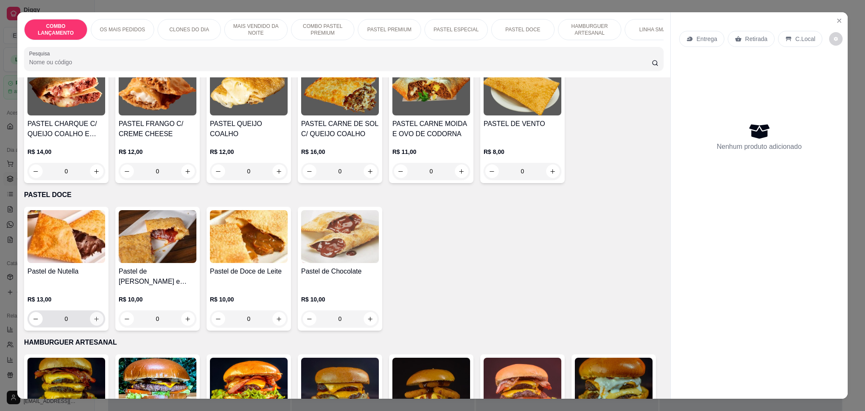
click at [93, 312] on button "increase-product-quantity" at bounding box center [97, 319] width 14 height 14
type input "1"
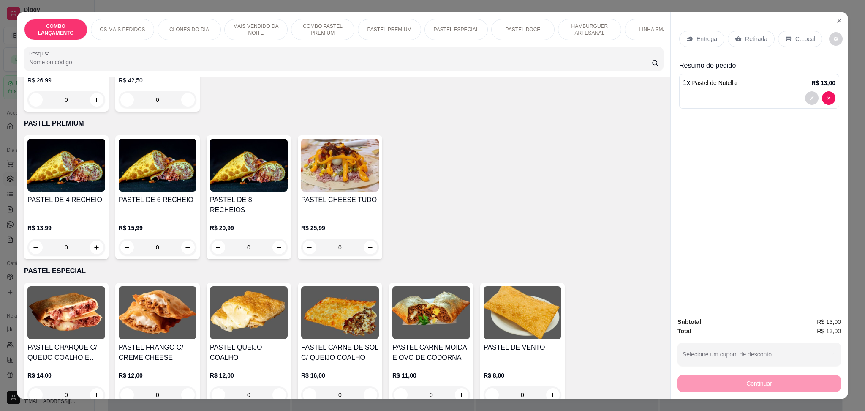
scroll to position [1014, 0]
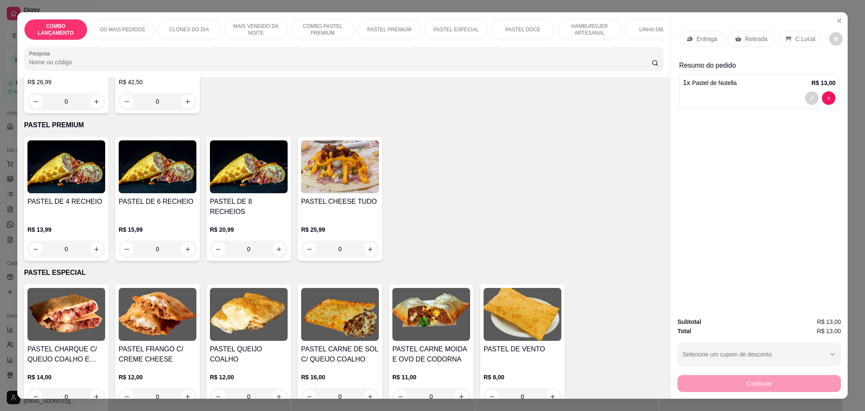
click at [94, 240] on div "0" at bounding box center [66, 248] width 78 height 17
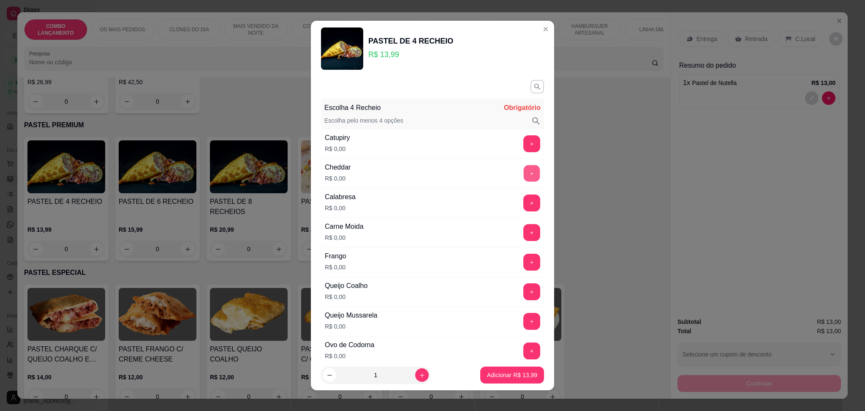
click at [524, 174] on button "+" at bounding box center [532, 173] width 16 height 16
click at [523, 325] on button "+" at bounding box center [531, 321] width 17 height 17
click at [523, 264] on button "+" at bounding box center [531, 261] width 17 height 17
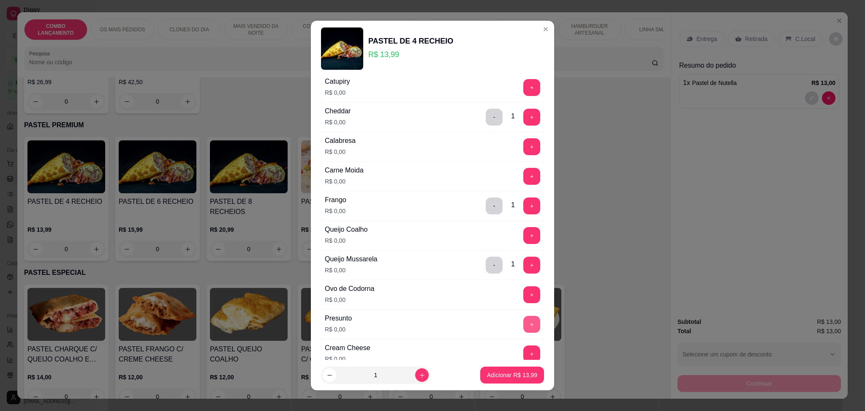
click at [523, 327] on button "+" at bounding box center [531, 324] width 17 height 17
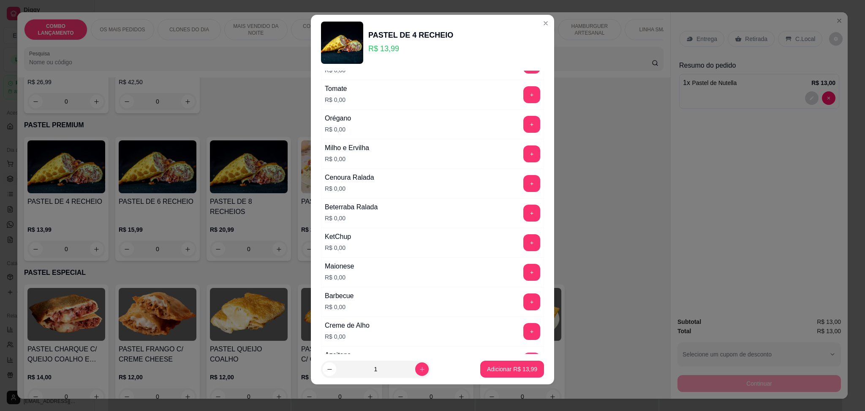
scroll to position [347, 0]
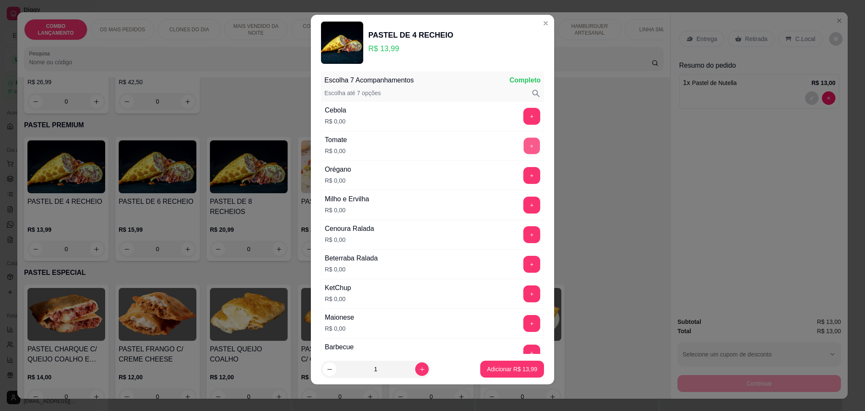
click at [524, 147] on button "+" at bounding box center [532, 145] width 16 height 16
click at [524, 115] on button "+" at bounding box center [532, 116] width 16 height 16
click at [524, 180] on button "+" at bounding box center [532, 175] width 16 height 16
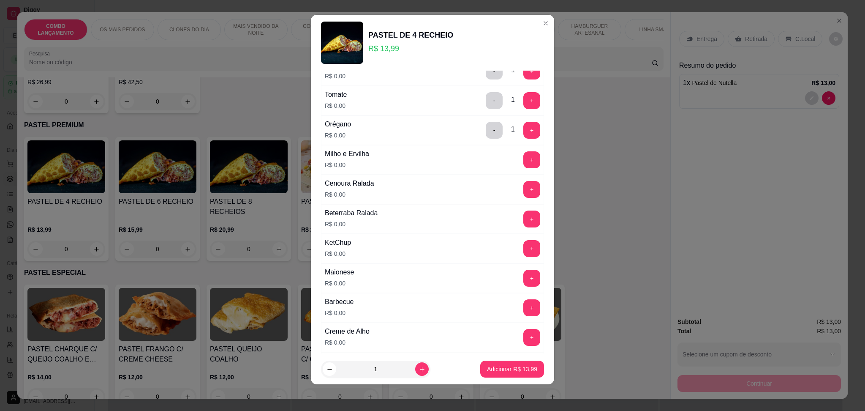
scroll to position [460, 0]
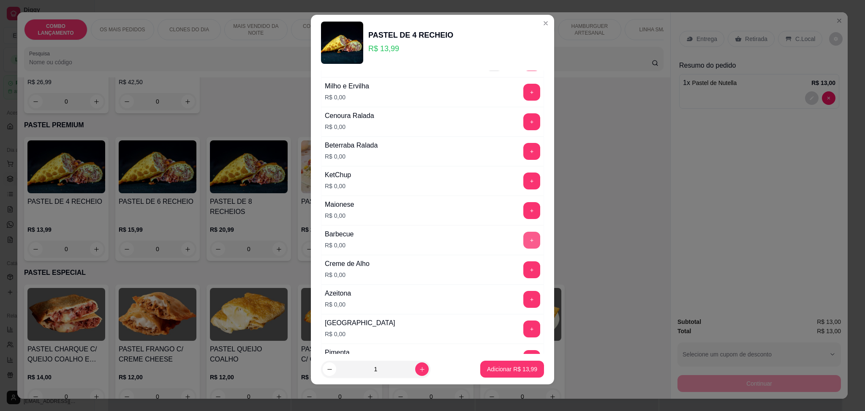
click at [523, 236] on button "+" at bounding box center [531, 239] width 17 height 17
click at [523, 182] on button "+" at bounding box center [531, 180] width 17 height 17
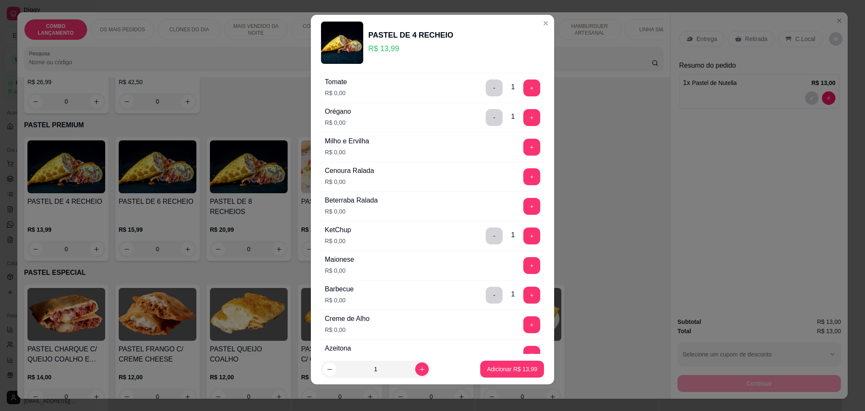
scroll to position [403, 0]
click at [520, 148] on div "+" at bounding box center [532, 148] width 24 height 17
click at [523, 154] on button "+" at bounding box center [531, 148] width 17 height 17
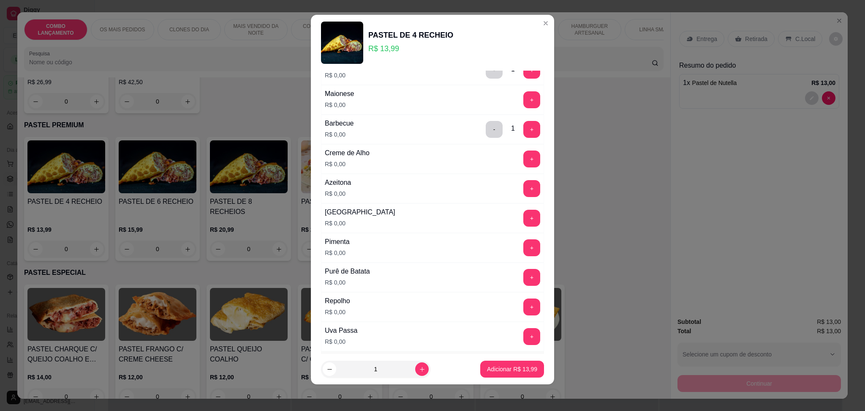
scroll to position [572, 0]
click at [520, 152] on div "+" at bounding box center [532, 157] width 24 height 17
click at [523, 157] on button "+" at bounding box center [531, 157] width 17 height 17
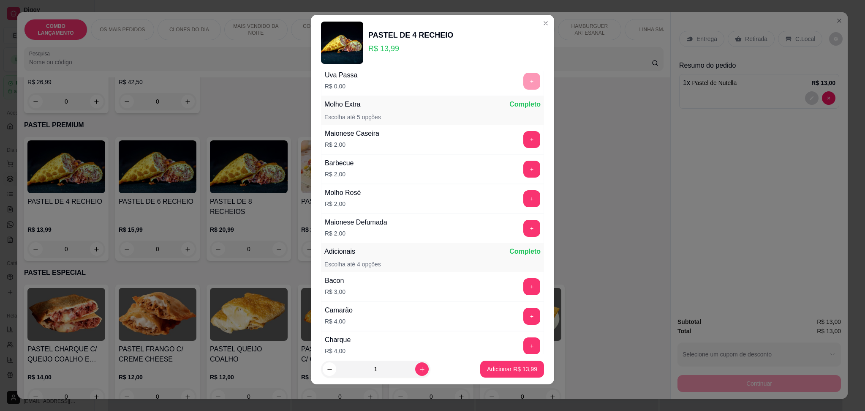
scroll to position [836, 0]
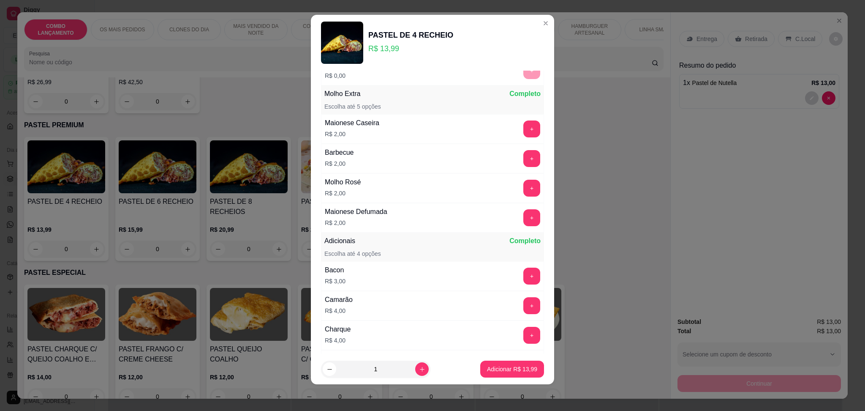
click at [495, 359] on footer "1 Adicionar R$ 13,99" at bounding box center [432, 369] width 243 height 30
click at [494, 363] on button "Adicionar R$ 13,99" at bounding box center [512, 368] width 64 height 17
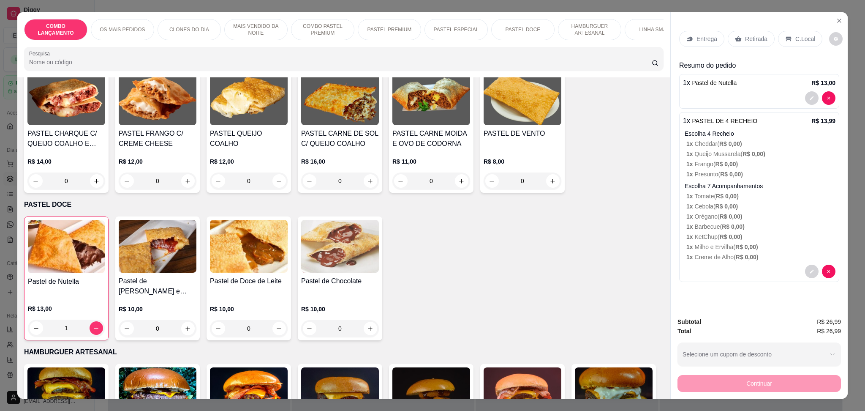
scroll to position [1352, 0]
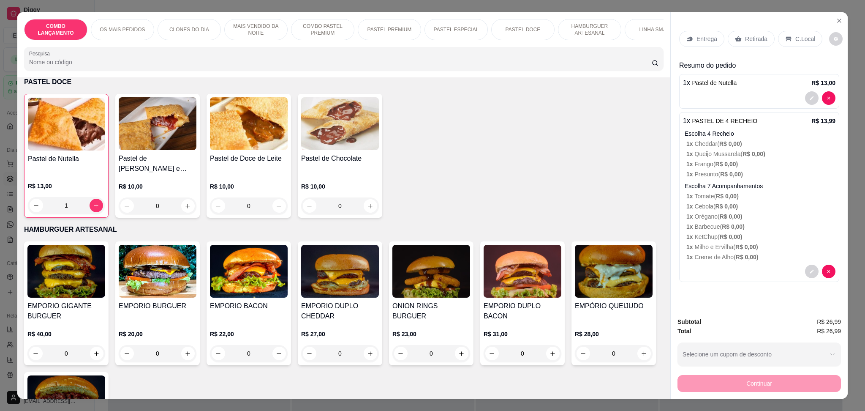
click at [736, 38] on icon at bounding box center [738, 38] width 6 height 5
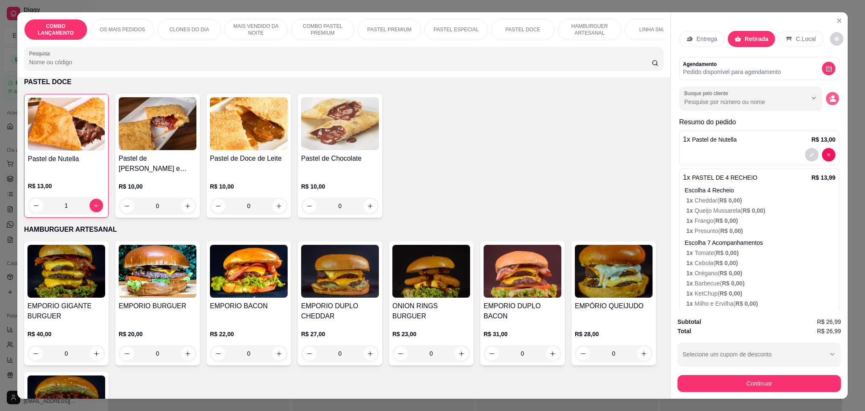
click at [826, 93] on button "decrease-product-quantity" at bounding box center [832, 98] width 13 height 13
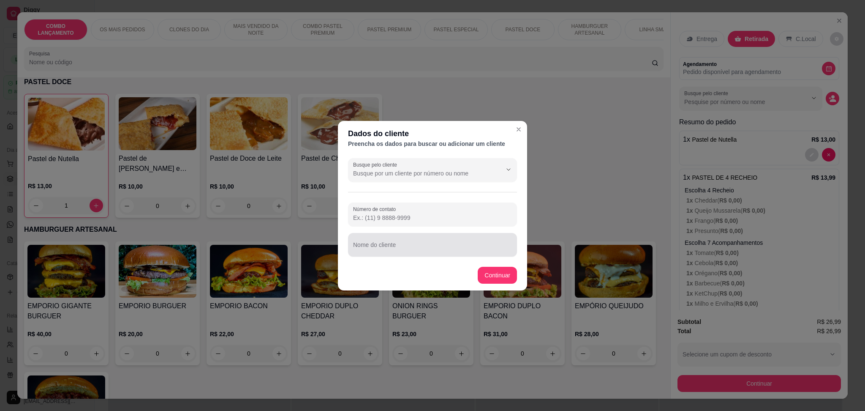
click at [403, 242] on div at bounding box center [432, 244] width 159 height 17
click at [399, 249] on input "Nome do cliente" at bounding box center [432, 248] width 159 height 8
type input "m"
type input "rayane"
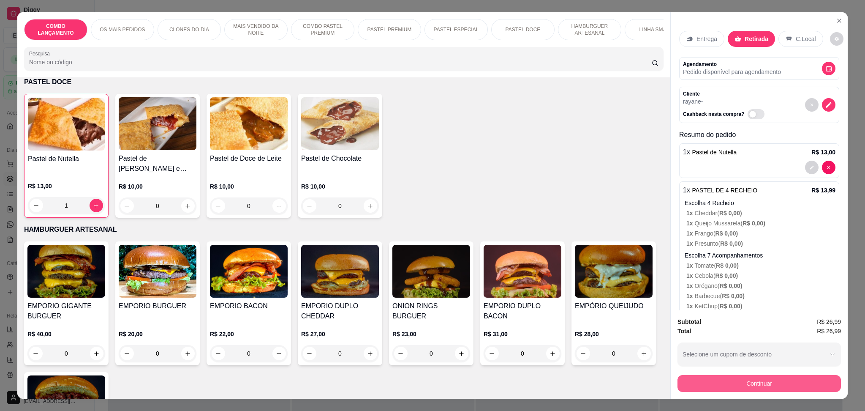
click at [758, 386] on button "Continuar" at bounding box center [759, 383] width 163 height 17
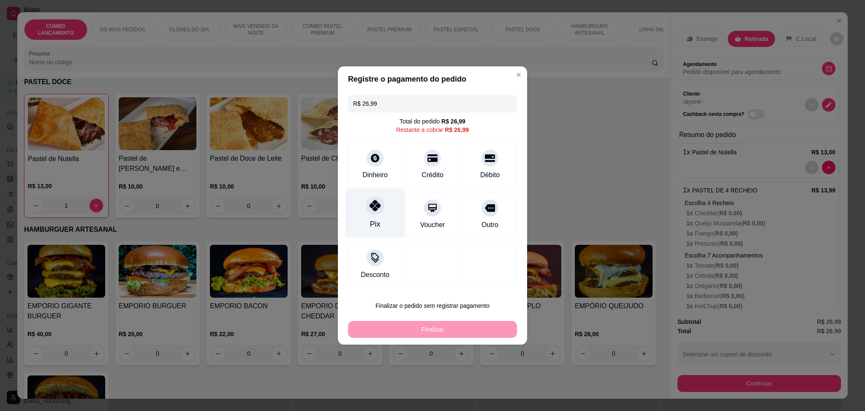
click at [370, 207] on icon at bounding box center [375, 205] width 11 height 11
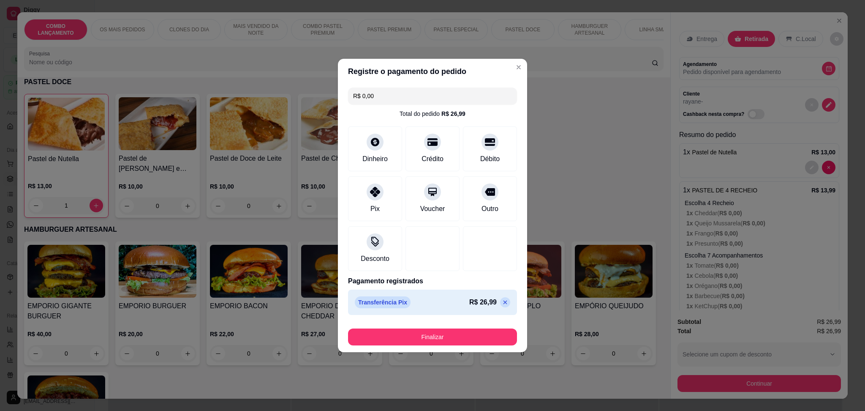
click at [502, 300] on icon at bounding box center [505, 302] width 7 height 7
type input "R$ 26,99"
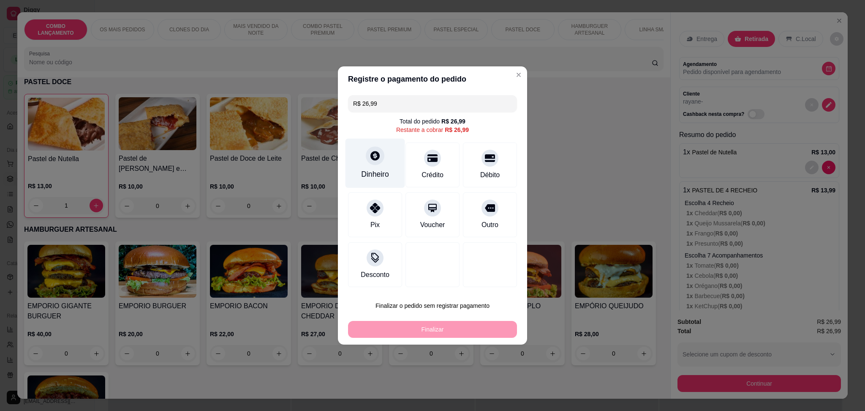
click at [370, 160] on icon at bounding box center [375, 155] width 11 height 11
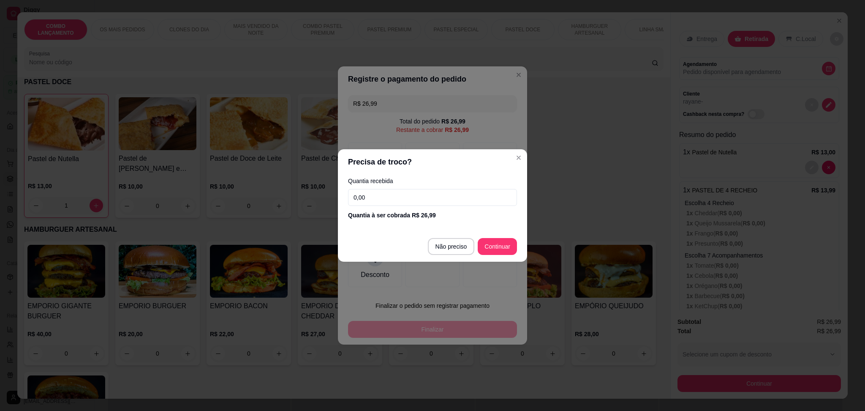
click at [430, 199] on input "0,00" at bounding box center [432, 197] width 169 height 17
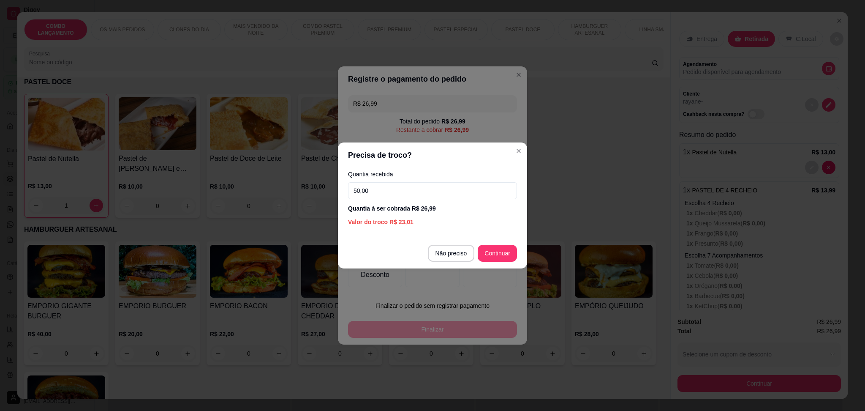
type input "50,00"
type input "R$ 0,00"
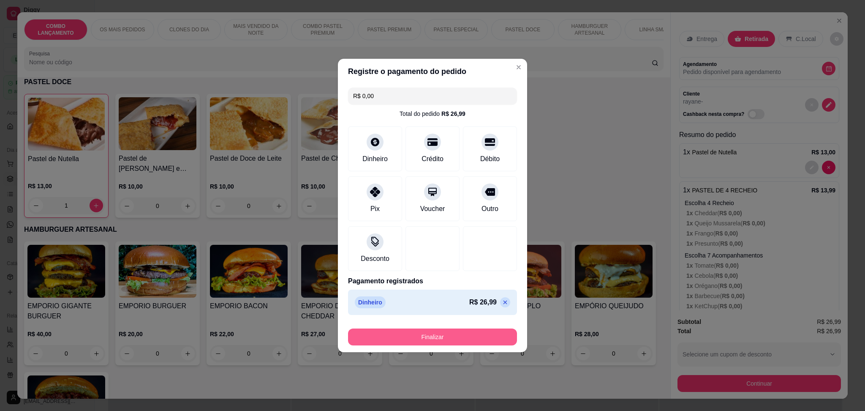
click at [413, 337] on button "Finalizar" at bounding box center [432, 336] width 169 height 17
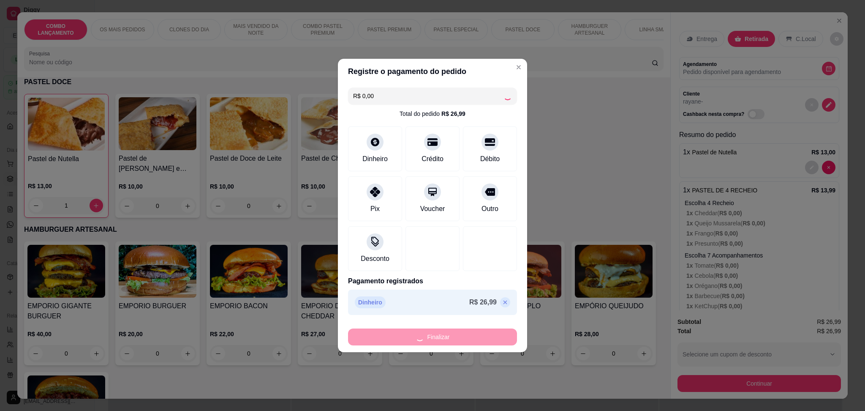
type input "0"
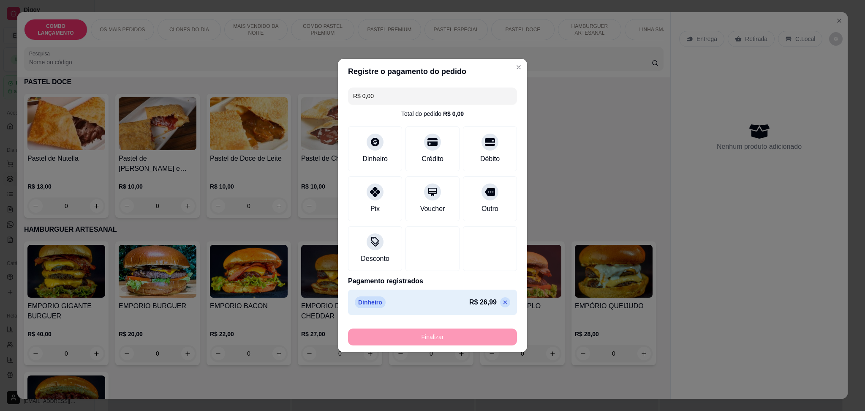
type input "-R$ 26,99"
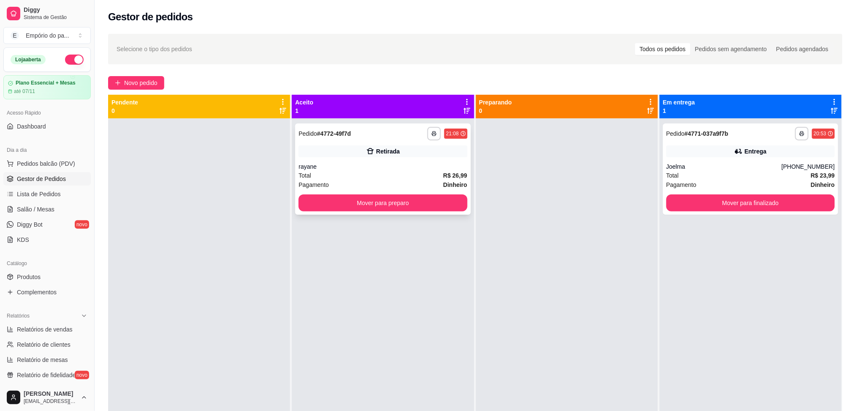
click at [399, 202] on button "Mover para preparo" at bounding box center [383, 202] width 169 height 17
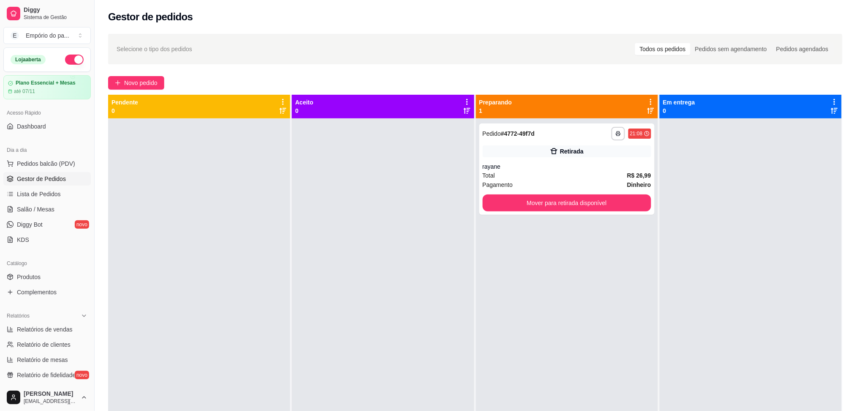
click at [303, 269] on div at bounding box center [383, 323] width 182 height 411
click at [414, 227] on div at bounding box center [383, 323] width 182 height 411
click at [417, 226] on div at bounding box center [383, 323] width 182 height 411
click at [569, 180] on div "Pagamento Dinheiro" at bounding box center [567, 184] width 169 height 9
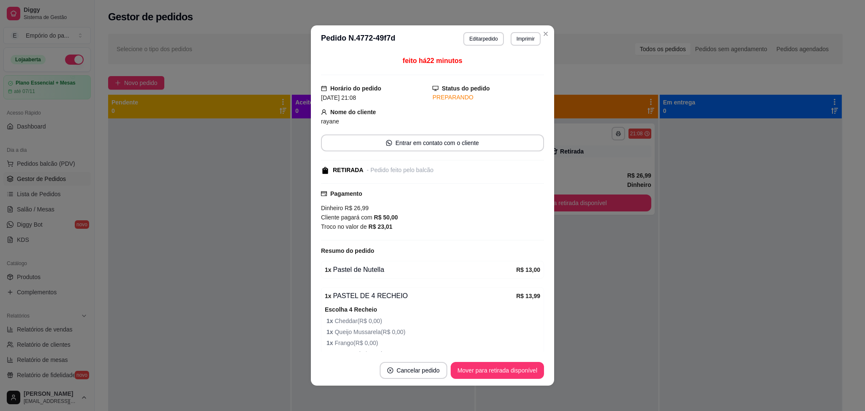
scroll to position [134, 0]
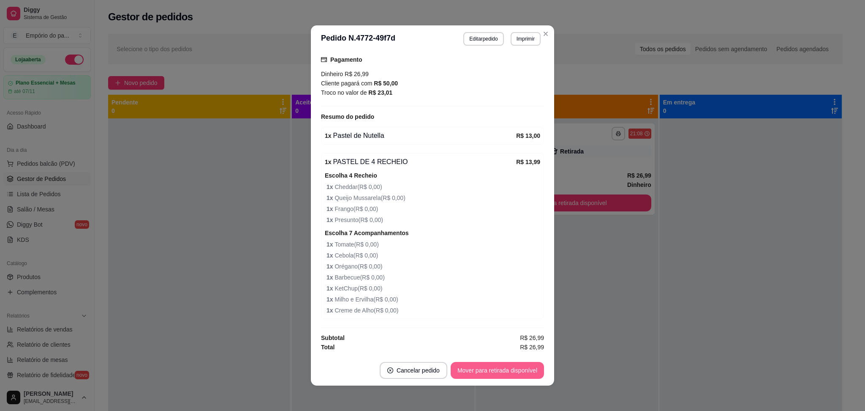
click at [507, 373] on button "Mover para retirada disponível" at bounding box center [497, 370] width 93 height 17
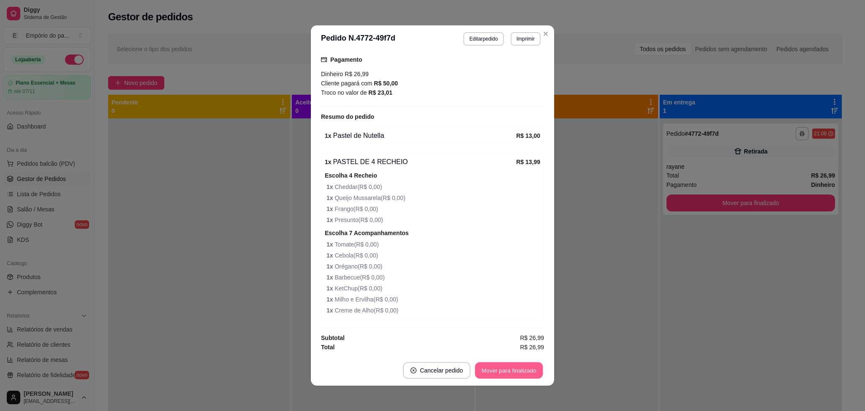
click at [509, 368] on button "Mover para finalizado" at bounding box center [509, 370] width 68 height 16
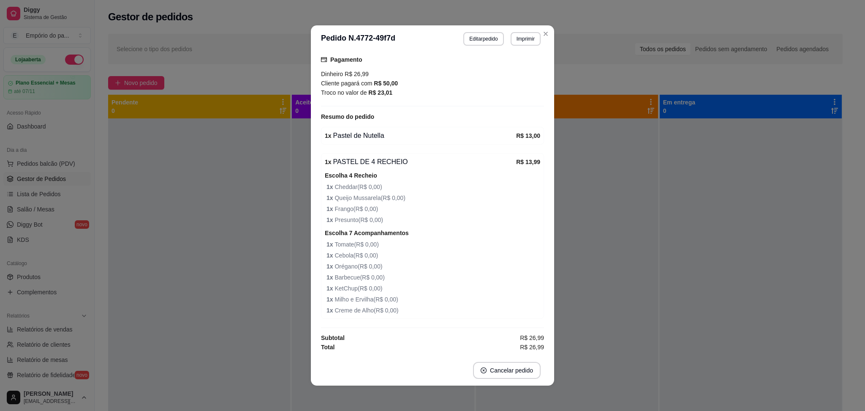
scroll to position [98, 0]
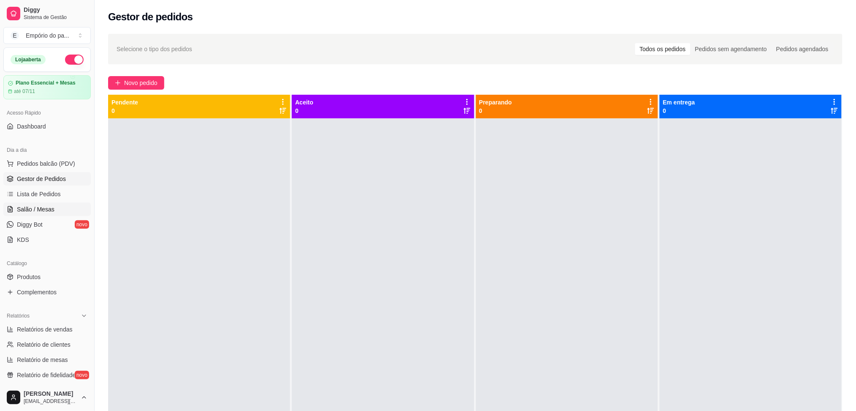
click at [55, 205] on link "Salão / Mesas" at bounding box center [46, 209] width 87 height 14
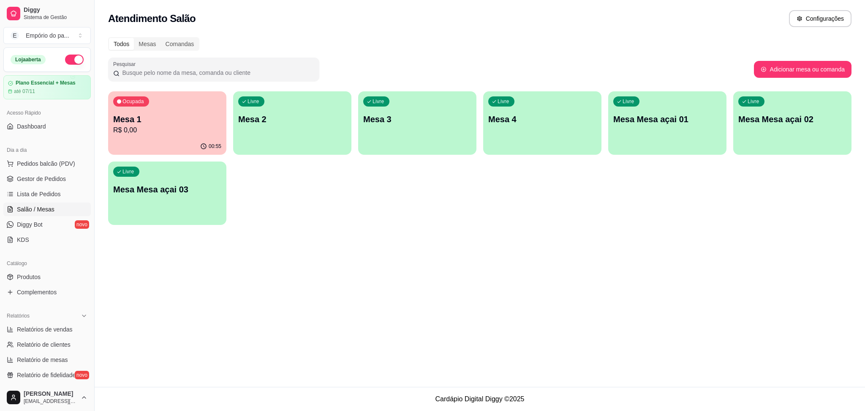
click at [634, 125] on div "Livre Mesa Mesa açai 01" at bounding box center [667, 117] width 118 height 53
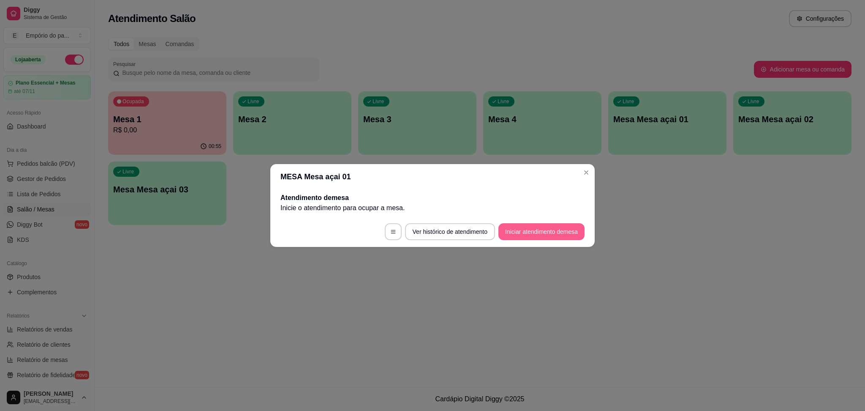
click at [544, 229] on button "Iniciar atendimento de mesa" at bounding box center [541, 231] width 86 height 17
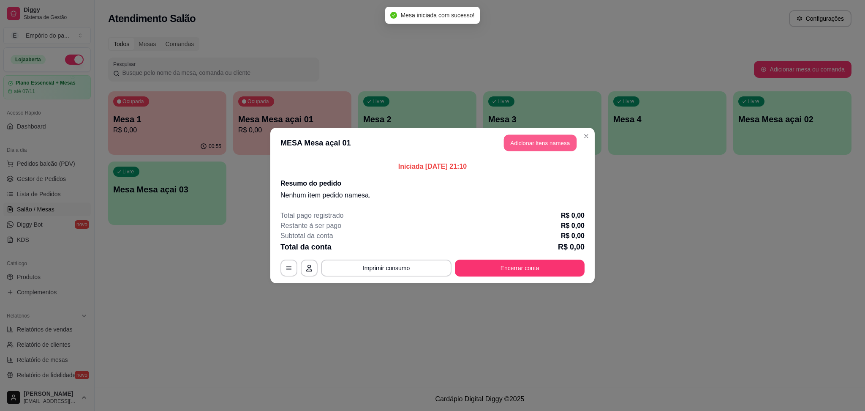
click at [549, 144] on button "Adicionar itens na mesa" at bounding box center [540, 143] width 73 height 16
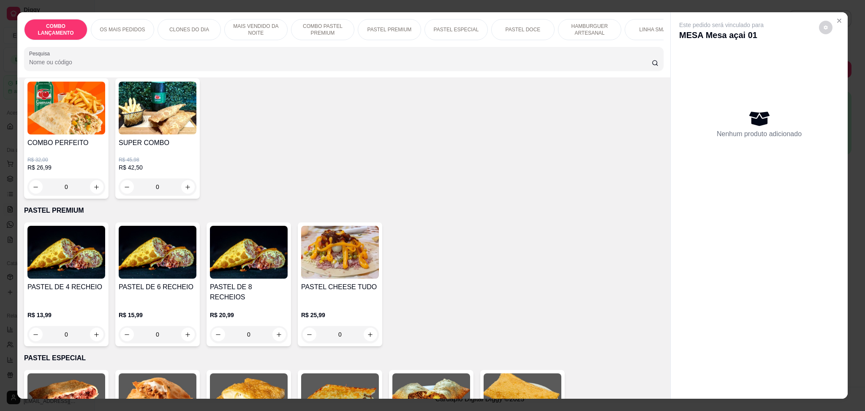
scroll to position [1070, 0]
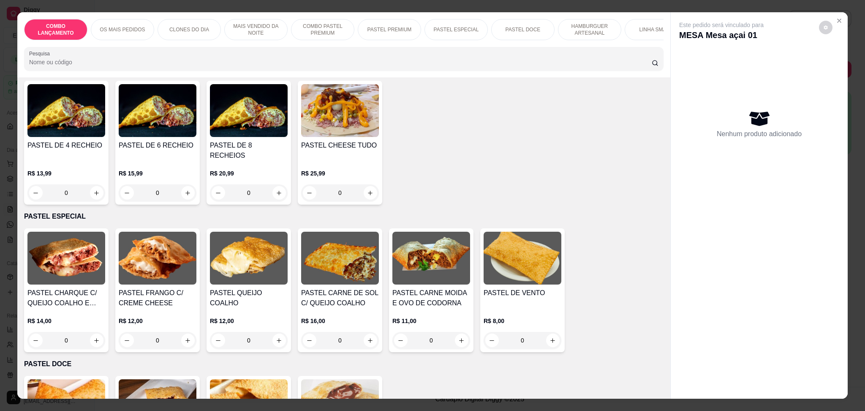
click at [187, 184] on div "0" at bounding box center [158, 192] width 78 height 17
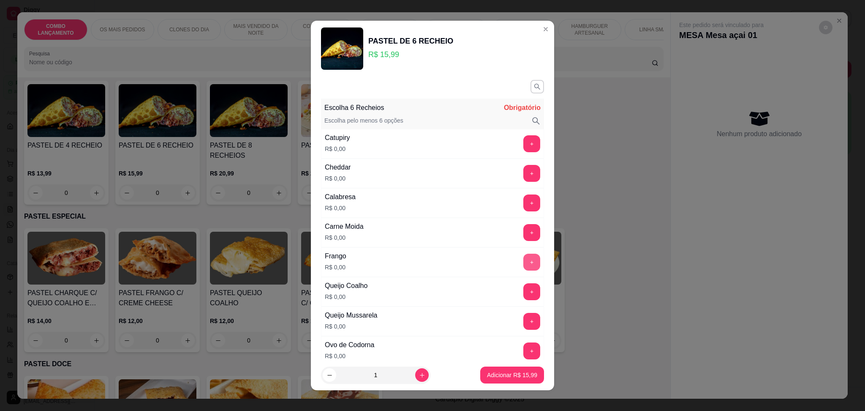
click at [523, 257] on button "+" at bounding box center [531, 261] width 17 height 17
click at [524, 257] on button "+" at bounding box center [532, 261] width 16 height 16
click at [523, 288] on button "+" at bounding box center [531, 291] width 17 height 17
click at [523, 321] on button "+" at bounding box center [531, 321] width 17 height 17
click at [523, 227] on button "+" at bounding box center [531, 232] width 17 height 17
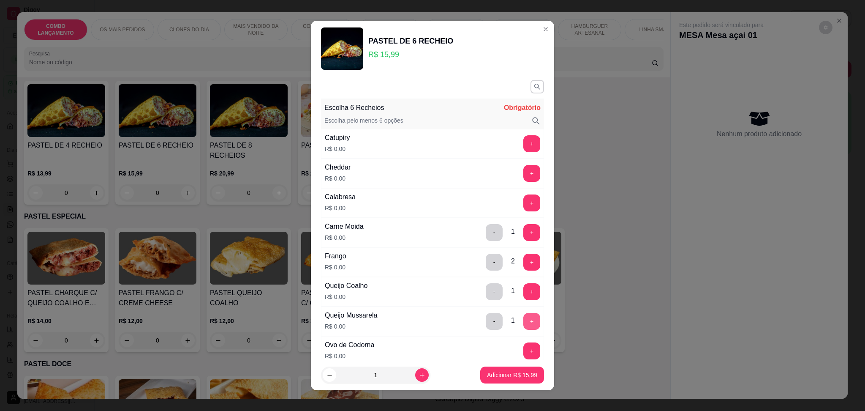
click at [523, 321] on button "+" at bounding box center [531, 321] width 17 height 17
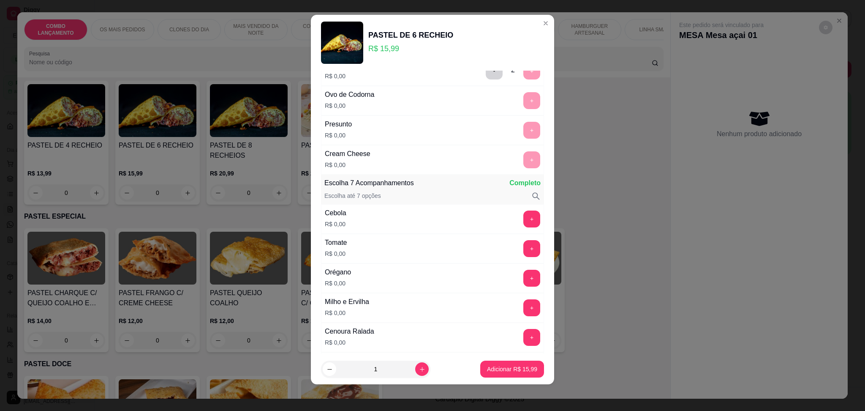
scroll to position [349, 0]
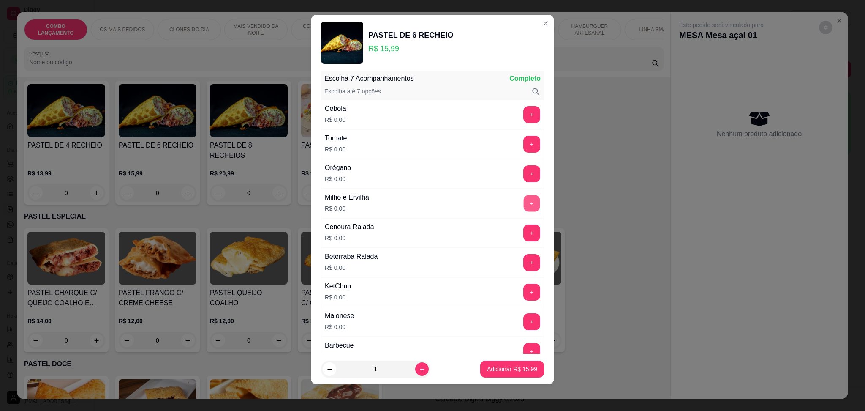
click at [524, 201] on button "+" at bounding box center [532, 203] width 16 height 16
click at [486, 203] on button "-" at bounding box center [494, 203] width 16 height 16
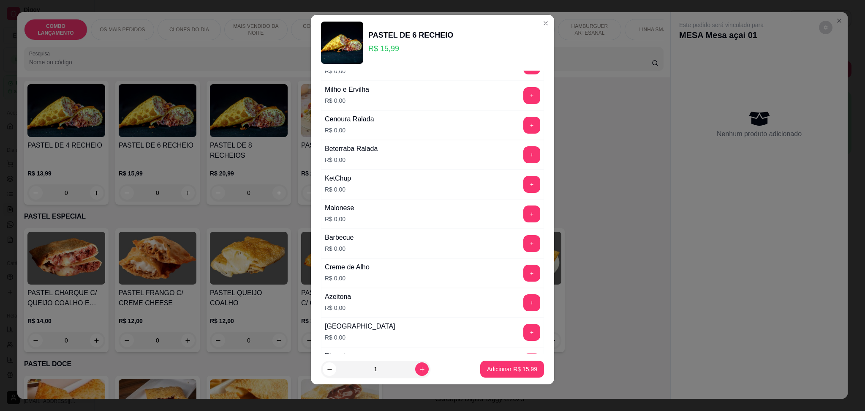
scroll to position [405, 0]
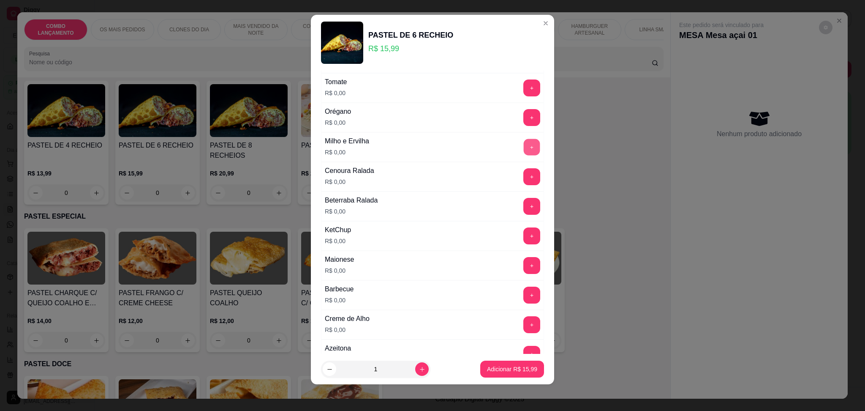
click at [524, 147] on button "+" at bounding box center [532, 147] width 16 height 16
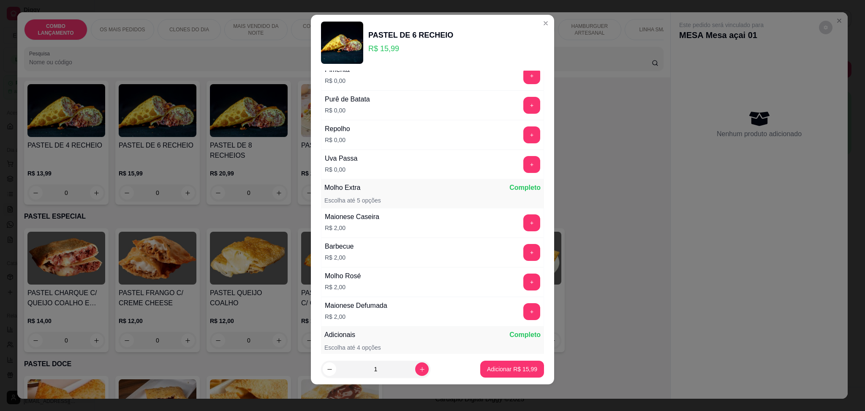
scroll to position [743, 0]
click at [524, 163] on button "+" at bounding box center [532, 163] width 16 height 16
click at [486, 164] on button "-" at bounding box center [494, 163] width 16 height 16
click at [523, 164] on button "+" at bounding box center [531, 163] width 17 height 17
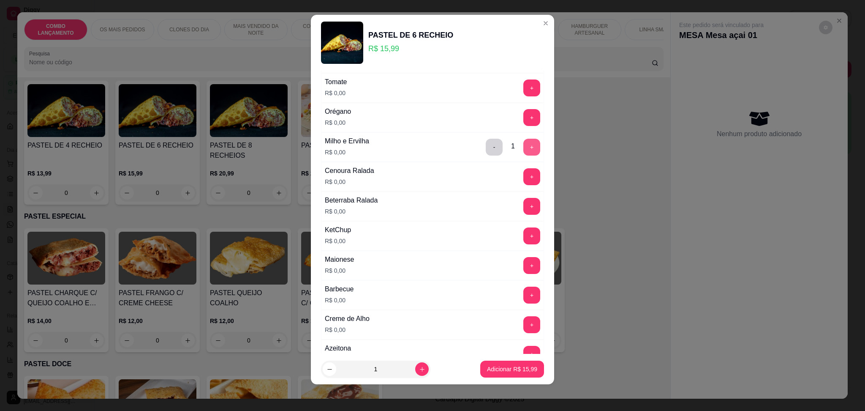
scroll to position [349, 0]
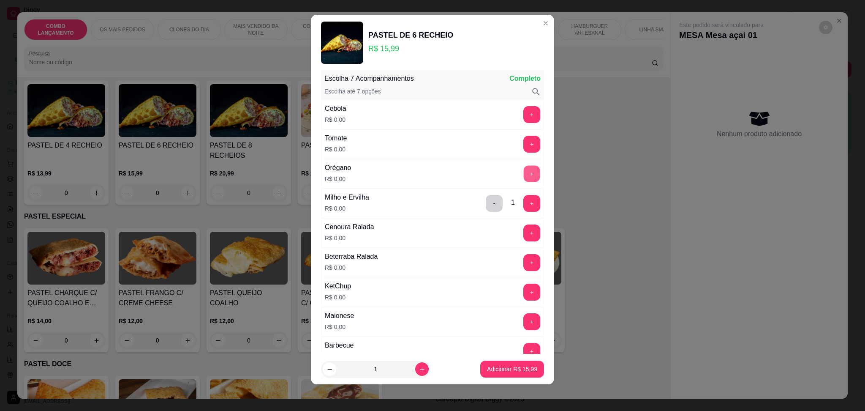
click at [524, 177] on button "+" at bounding box center [532, 173] width 16 height 16
click at [524, 142] on button "+" at bounding box center [532, 144] width 16 height 16
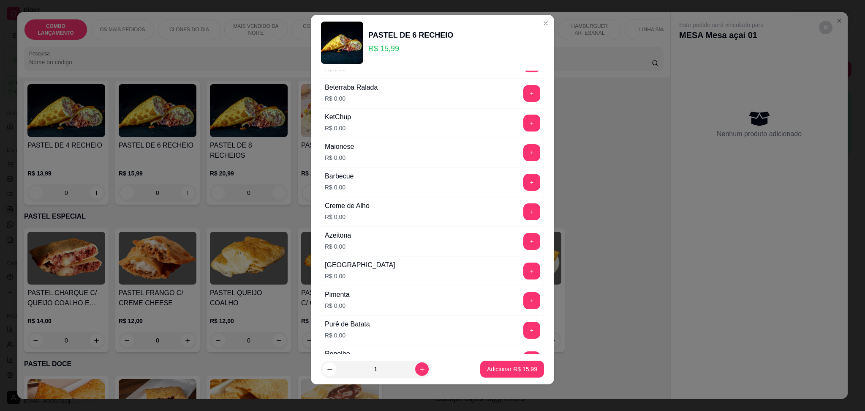
scroll to position [574, 0]
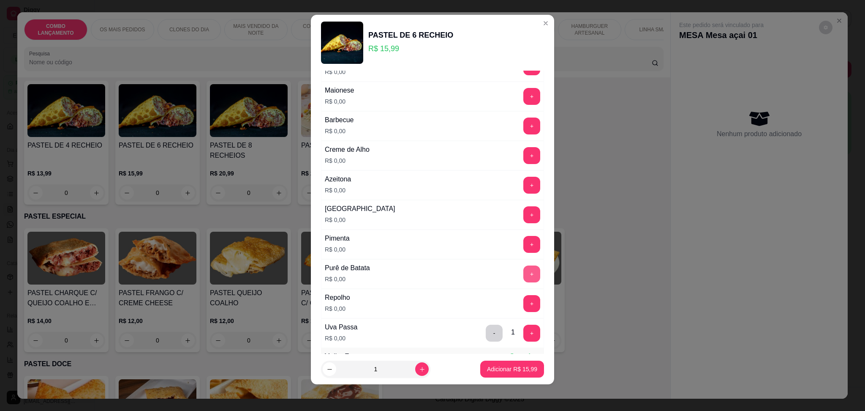
click at [523, 271] on button "+" at bounding box center [531, 273] width 17 height 17
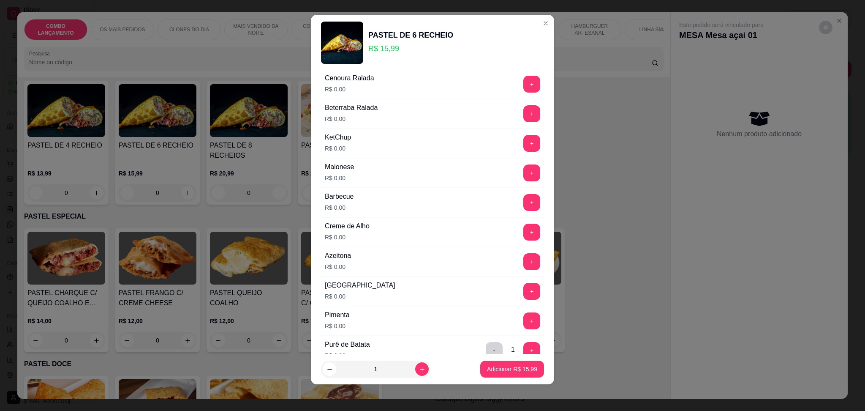
scroll to position [461, 0]
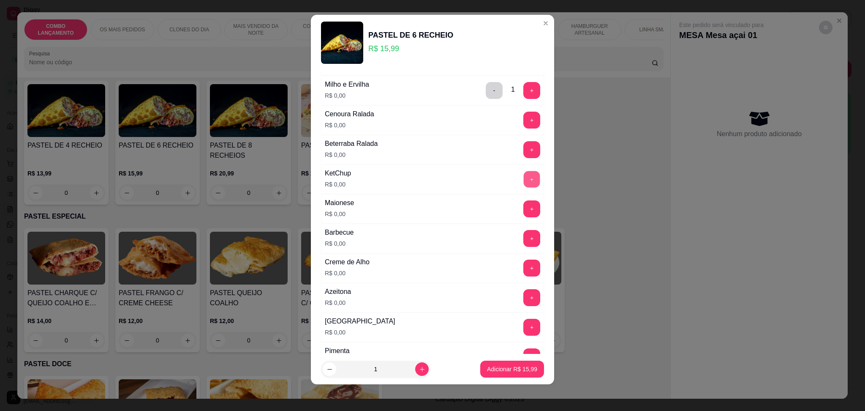
click at [524, 173] on button "+" at bounding box center [532, 179] width 16 height 16
click at [486, 175] on button "-" at bounding box center [494, 179] width 17 height 17
click at [524, 324] on button "+" at bounding box center [532, 327] width 16 height 16
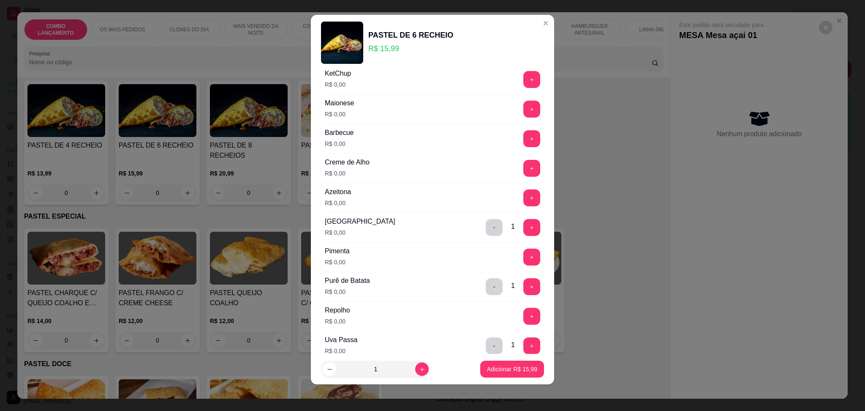
scroll to position [574, 0]
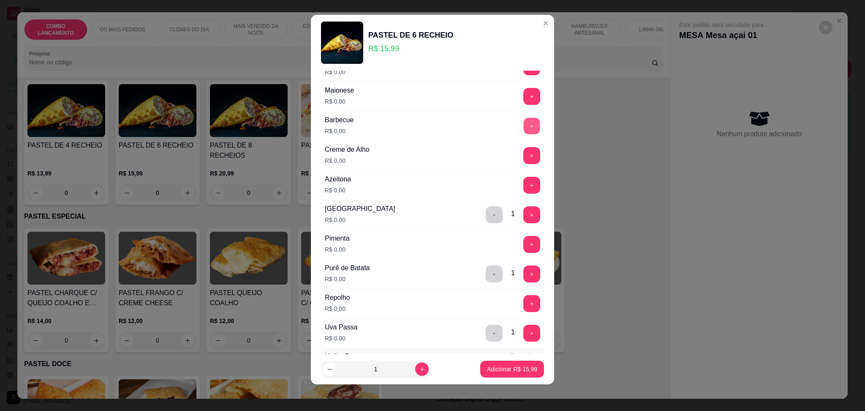
click at [524, 120] on button "+" at bounding box center [532, 125] width 16 height 16
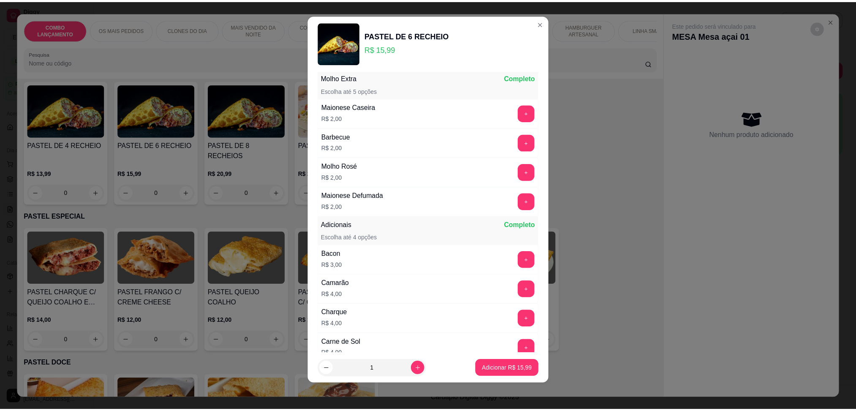
scroll to position [852, 0]
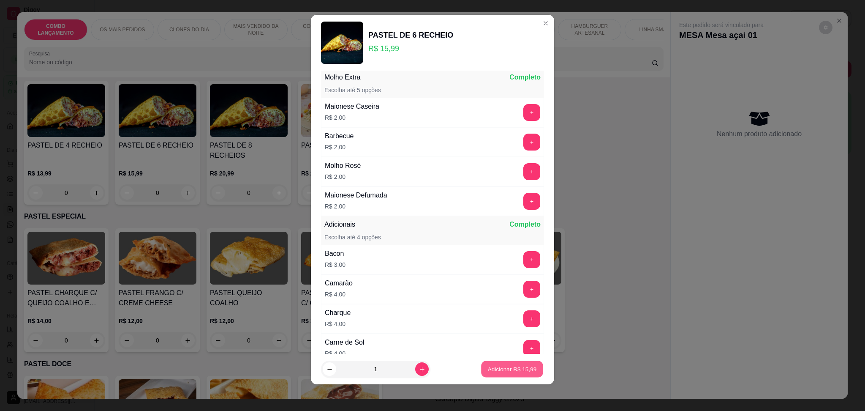
click at [521, 365] on p "Adicionar R$ 15,99" at bounding box center [512, 369] width 49 height 8
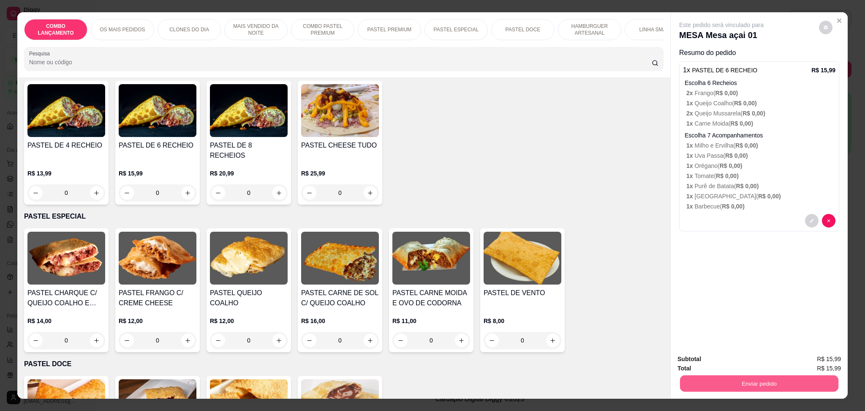
click at [765, 384] on button "Enviar pedido" at bounding box center [759, 383] width 158 height 16
click at [817, 362] on button "Enviar pedido" at bounding box center [818, 363] width 48 height 16
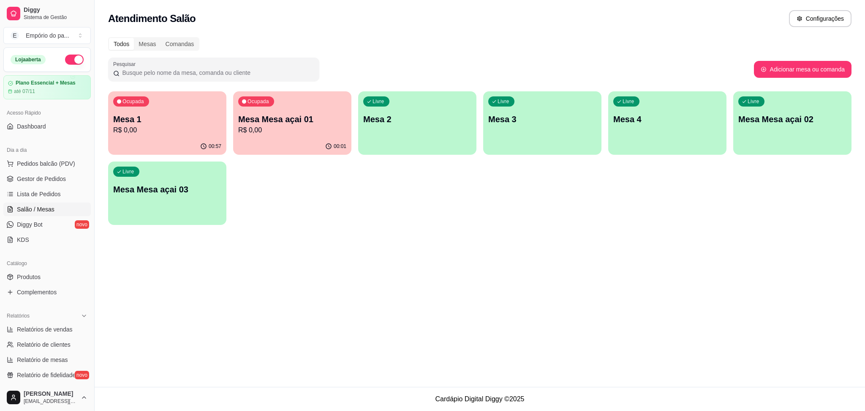
click at [151, 145] on div "00:57" at bounding box center [167, 146] width 118 height 16
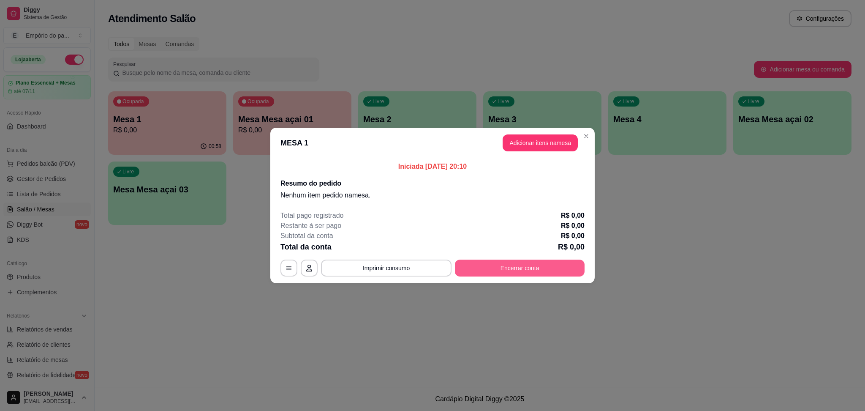
click at [475, 267] on button "Encerrar conta" at bounding box center [520, 267] width 130 height 17
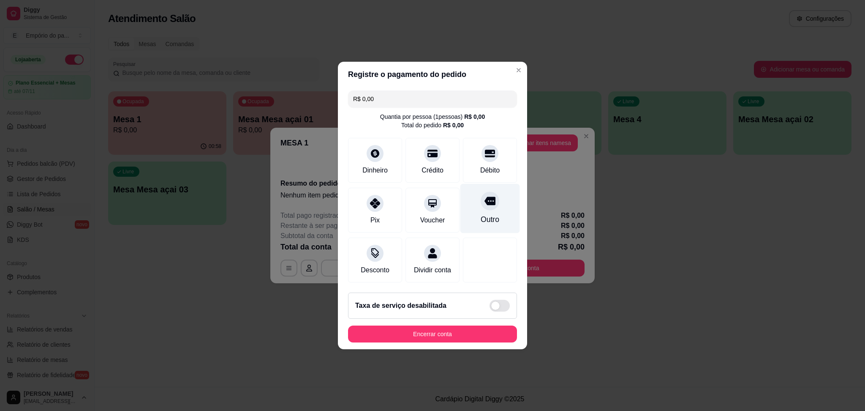
click at [500, 211] on div "Outro" at bounding box center [490, 208] width 60 height 49
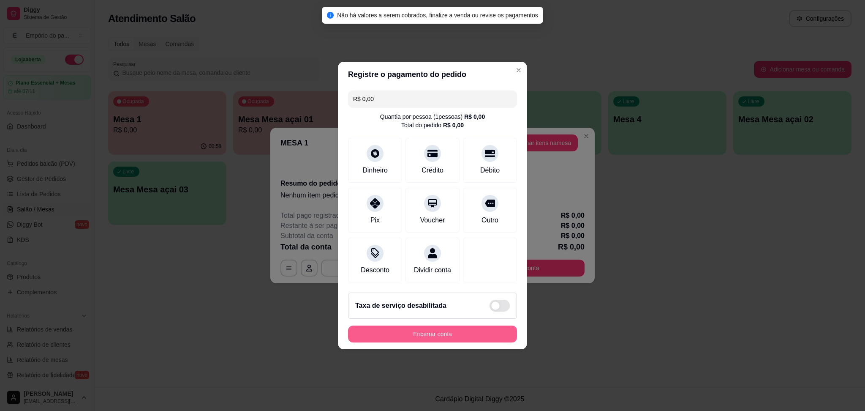
click at [467, 340] on button "Encerrar conta" at bounding box center [432, 333] width 169 height 17
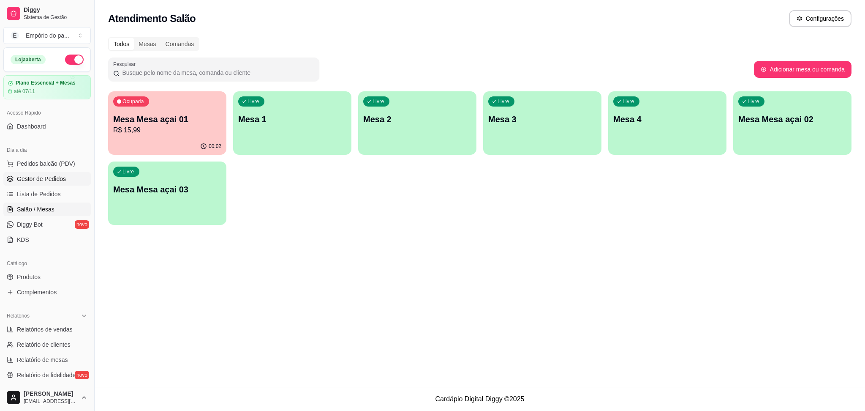
click at [78, 182] on link "Gestor de Pedidos" at bounding box center [46, 179] width 87 height 14
